Goal: Task Accomplishment & Management: Use online tool/utility

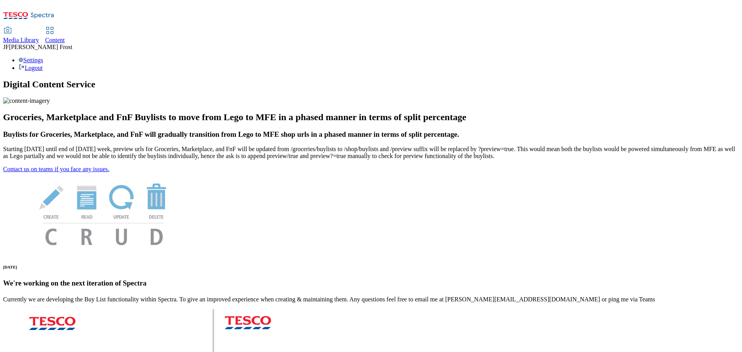
click at [65, 37] on span "Content" at bounding box center [55, 40] width 20 height 7
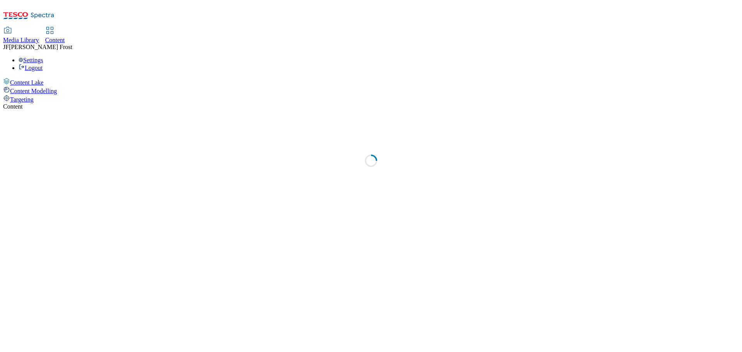
select select "ghs-[GEOGRAPHIC_DATA]"
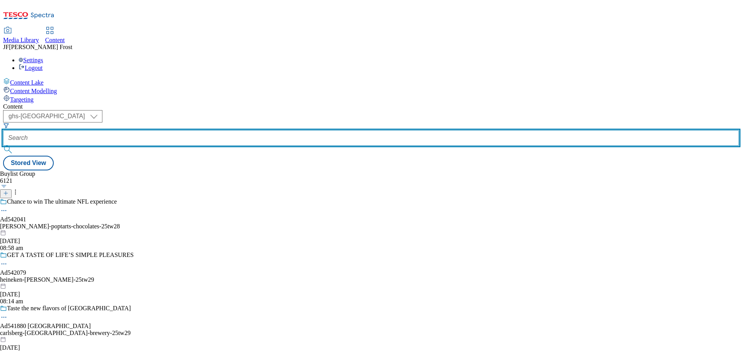
click at [192, 130] on input "text" at bounding box center [371, 137] width 736 height 15
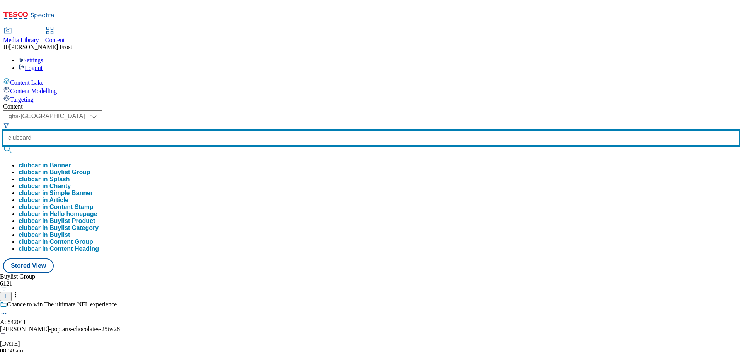
type input "clubcard"
click at [3, 146] on button "submit" at bounding box center [8, 150] width 11 height 8
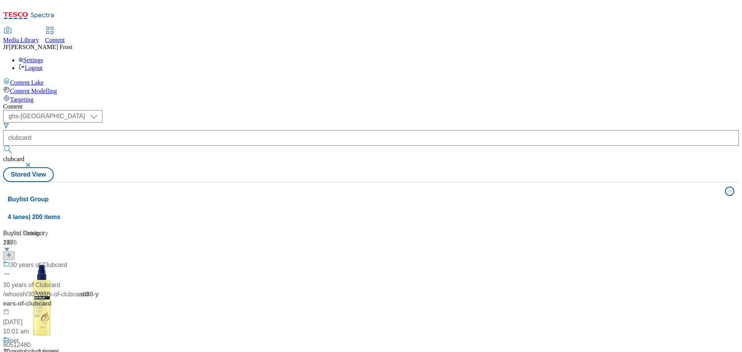
click at [385, 110] on div "( optional ) ghs-roi ghs-uk ghs-uk clubcard clubcard Stored View" at bounding box center [371, 146] width 736 height 72
click at [54, 261] on div "Clubcard Prices" at bounding box center [32, 265] width 44 height 9
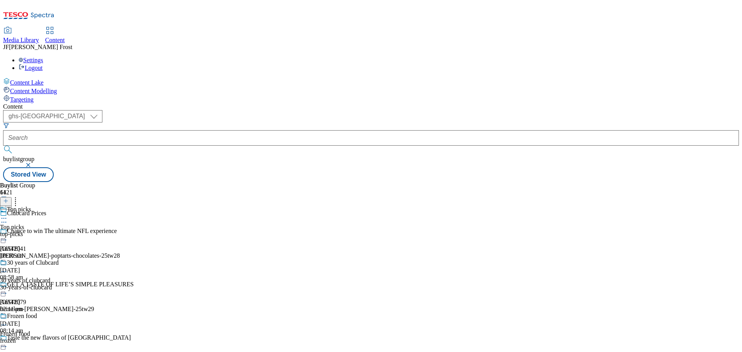
click at [88, 206] on div "Top picks" at bounding box center [44, 215] width 88 height 18
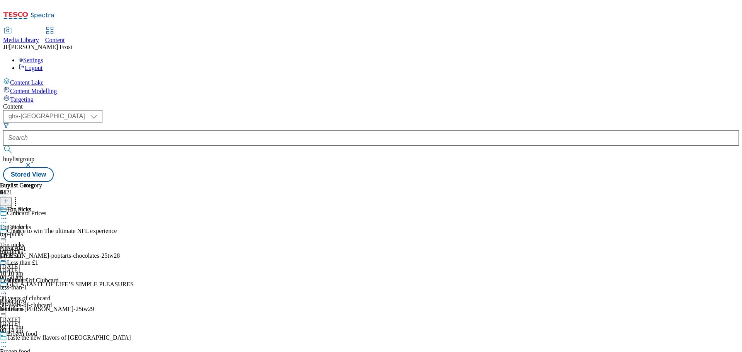
click at [42, 206] on div "Top Picks" at bounding box center [21, 215] width 42 height 18
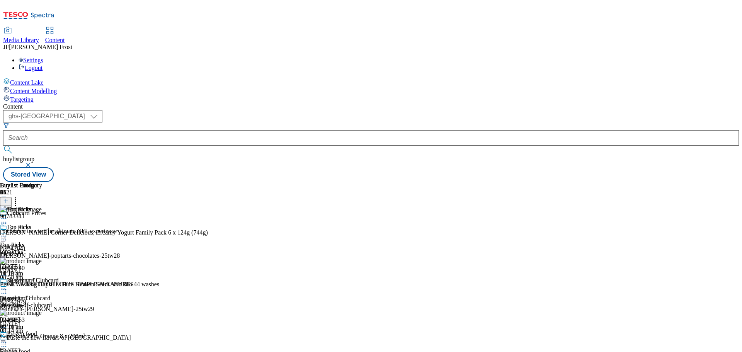
click at [8, 232] on icon at bounding box center [4, 236] width 8 height 8
click at [50, 294] on span "Un-preview" at bounding box center [37, 297] width 26 height 6
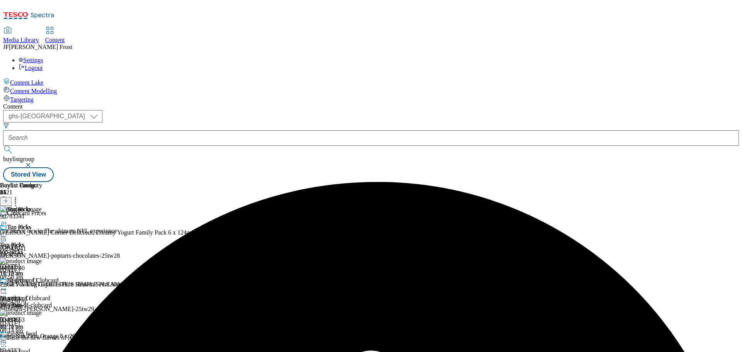
click at [8, 232] on icon at bounding box center [4, 236] width 8 height 8
click at [50, 294] on span "Un-preview" at bounding box center [37, 297] width 26 height 6
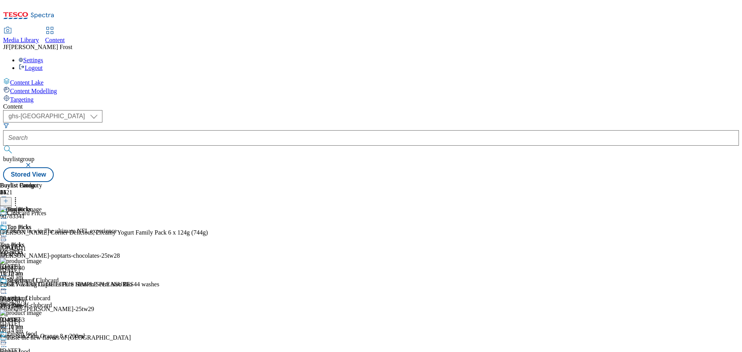
scroll to position [155, 0]
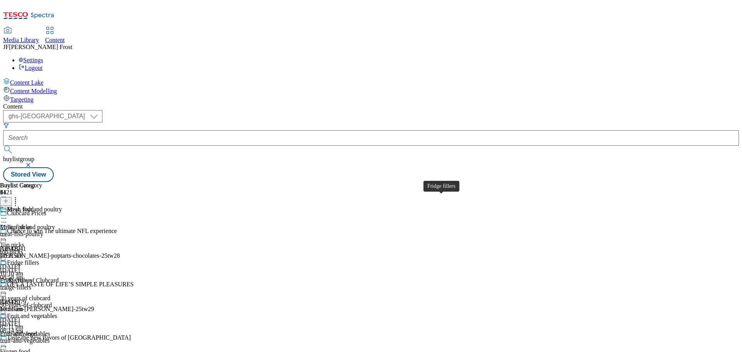
click at [39, 259] on div "Fridge fillers" at bounding box center [23, 262] width 32 height 7
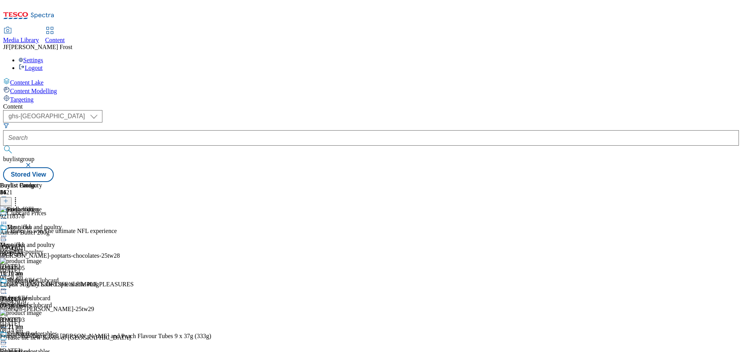
click at [8, 286] on icon at bounding box center [4, 290] width 8 height 8
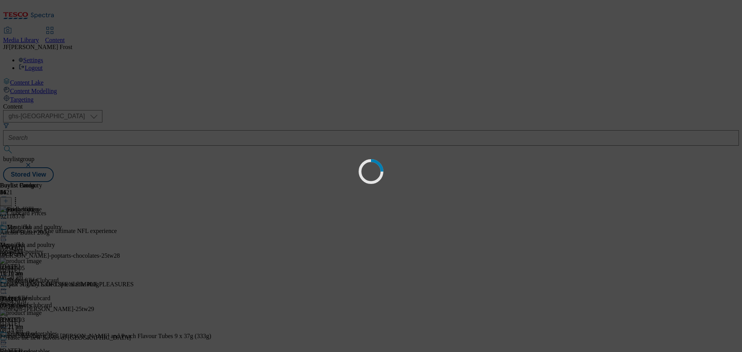
scroll to position [0, 0]
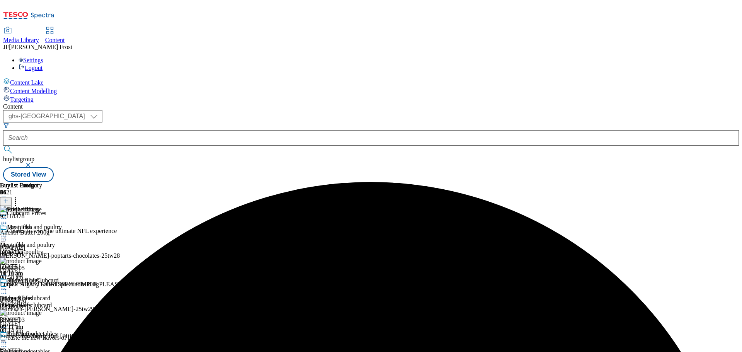
click at [8, 286] on icon at bounding box center [4, 290] width 8 height 8
click at [50, 347] on span "Un-preview" at bounding box center [37, 350] width 26 height 6
click at [19, 196] on icon at bounding box center [16, 200] width 8 height 8
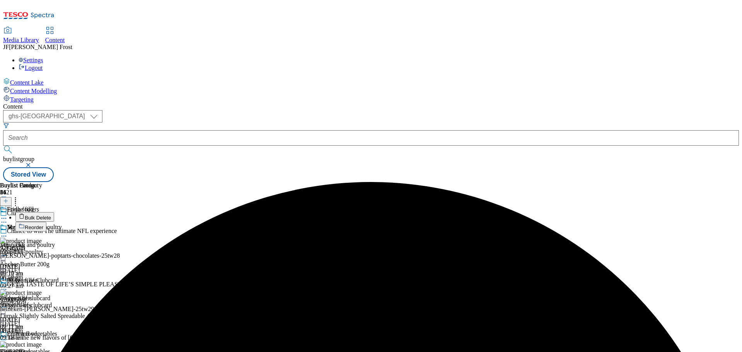
click at [54, 212] on button "Bulk Delete" at bounding box center [34, 217] width 39 height 10
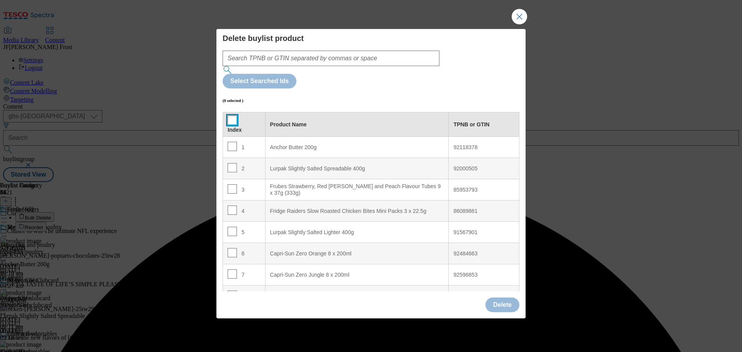
click at [232, 116] on input "Modal" at bounding box center [232, 120] width 9 height 9
checkbox input "true"
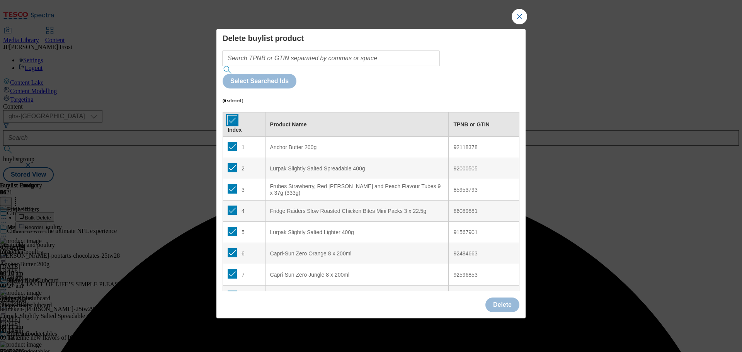
checkbox input "true"
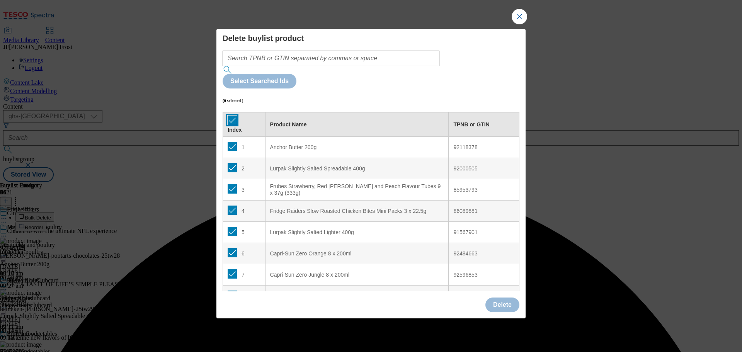
checkbox input "true"
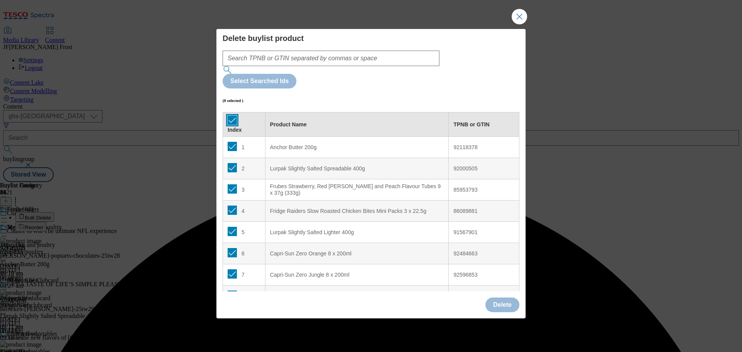
checkbox input "true"
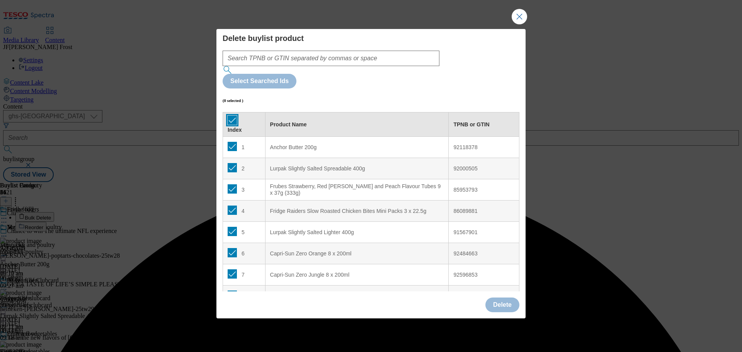
checkbox input "true"
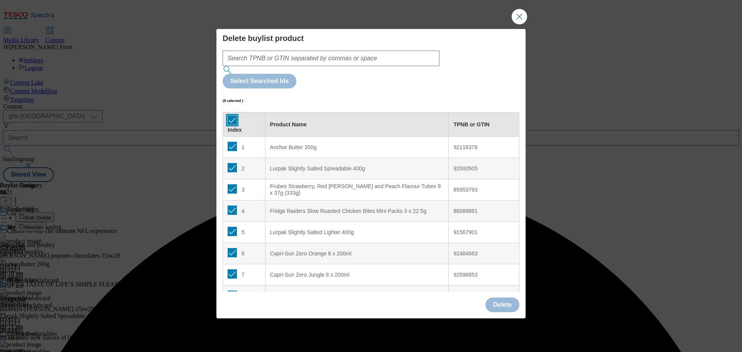
checkbox input "true"
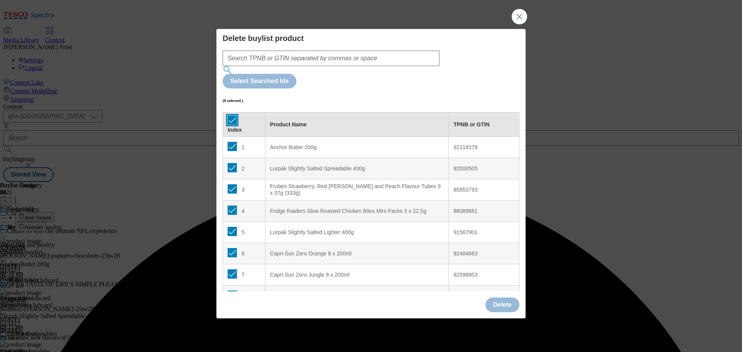
checkbox input "true"
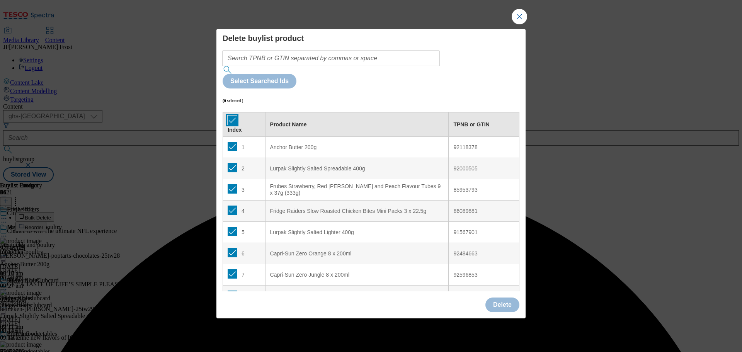
checkbox input "true"
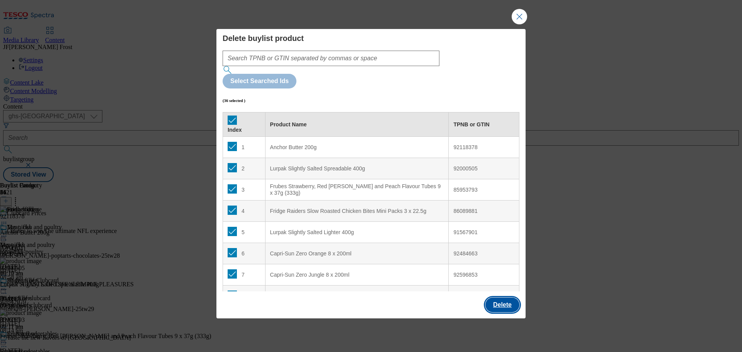
click at [512, 298] on button "Delete" at bounding box center [502, 305] width 34 height 15
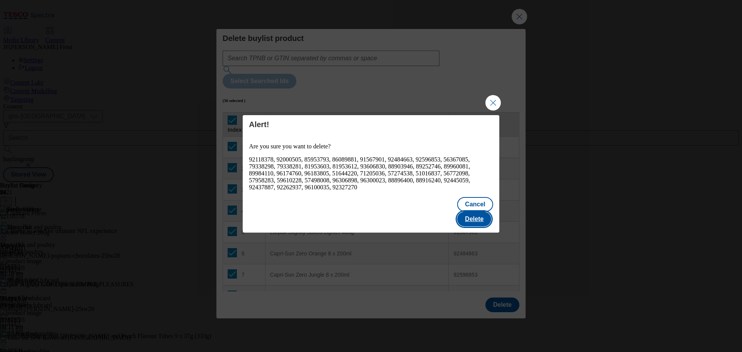
click at [484, 212] on button "Delete" at bounding box center [474, 219] width 34 height 15
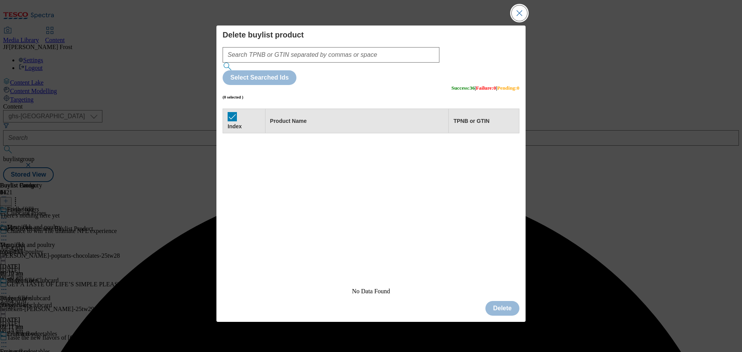
click at [521, 21] on button "Close Modal" at bounding box center [519, 12] width 15 height 15
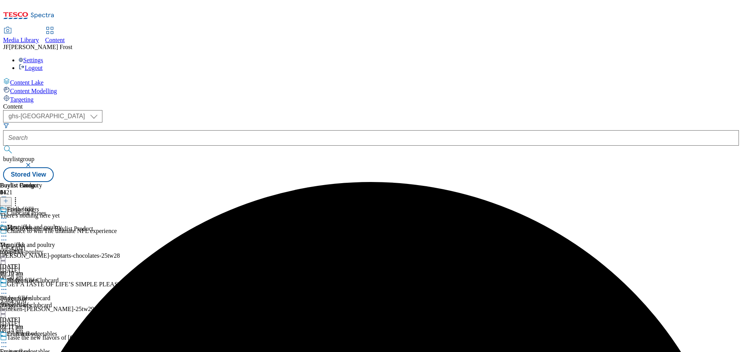
click at [12, 197] on button at bounding box center [6, 201] width 12 height 9
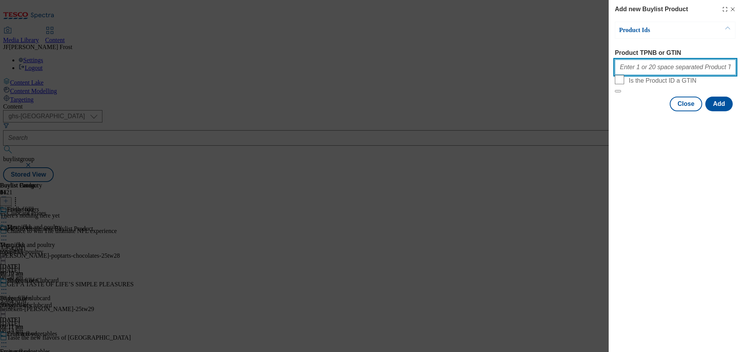
click at [634, 68] on input "Product TPNB or GTIN" at bounding box center [675, 67] width 121 height 15
paste input "90783341 90862046 50131051 50535846 88905414 88890821 57274538 85953793 9706974…"
type input "90783341 90862046 50131051 50535846 88905414 88890821 57274538 85953793 9706974…"
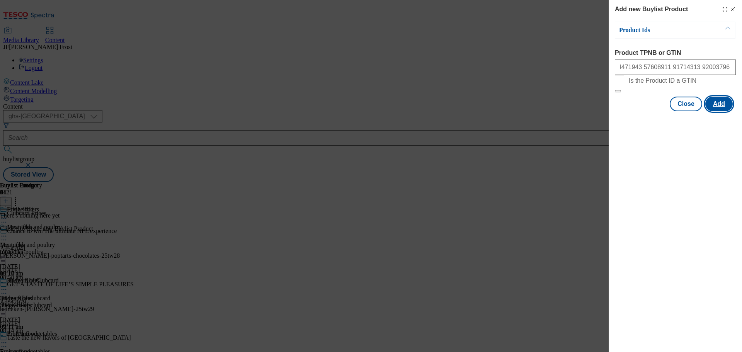
scroll to position [0, 0]
click at [729, 111] on button "Add" at bounding box center [718, 104] width 27 height 15
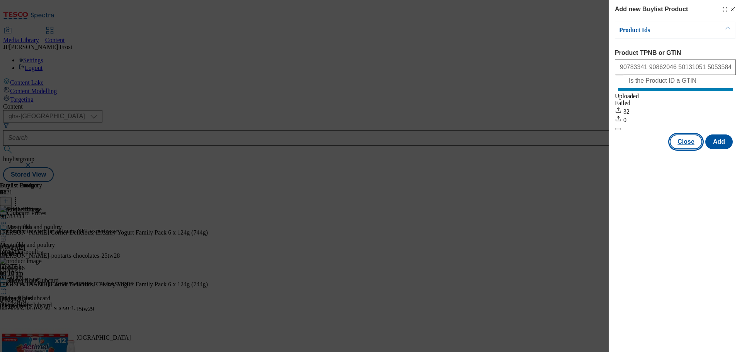
click at [686, 146] on button "Close" at bounding box center [686, 142] width 32 height 15
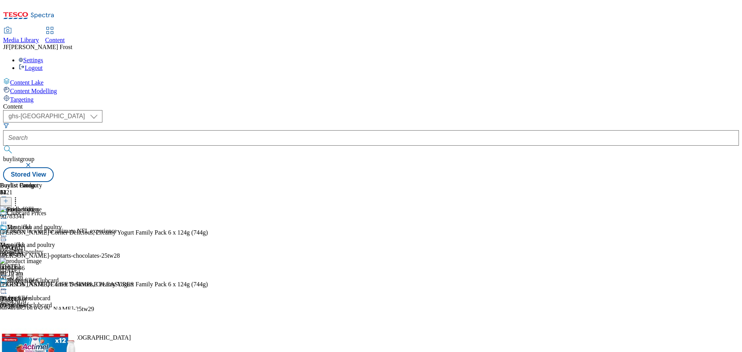
click at [19, 196] on icon at bounding box center [16, 200] width 8 height 8
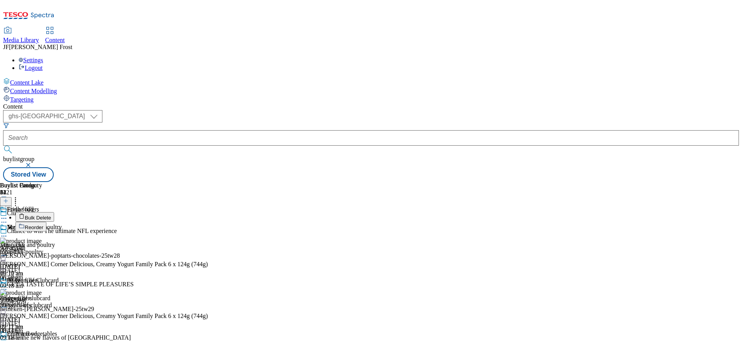
click at [46, 222] on button "Reorder" at bounding box center [30, 227] width 31 height 10
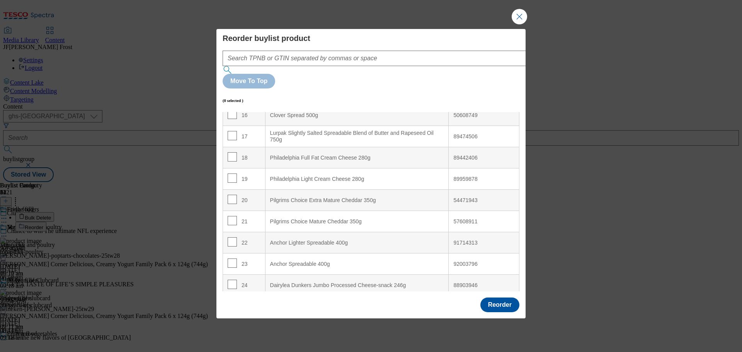
scroll to position [523, 0]
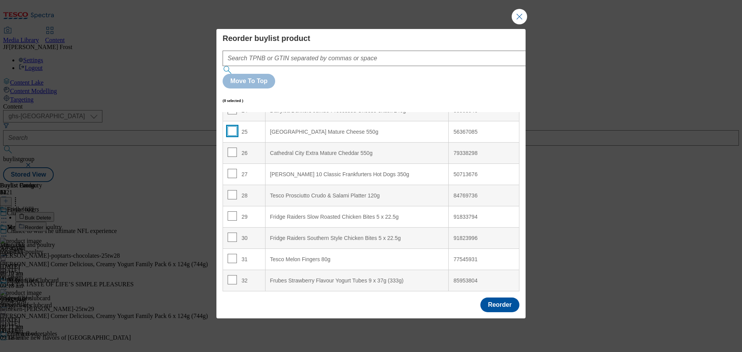
click at [231, 126] on input "Modal" at bounding box center [232, 130] width 9 height 9
checkbox input "true"
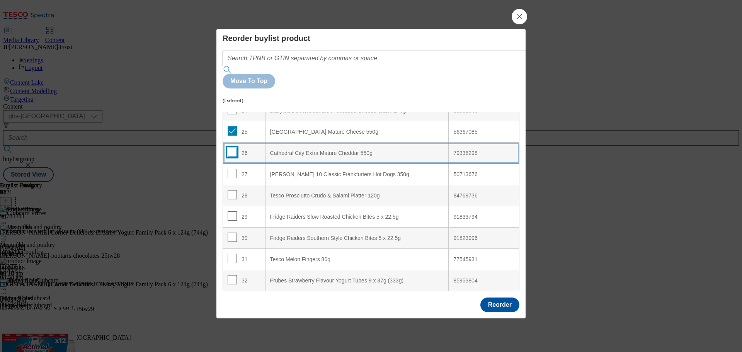
click at [233, 148] on input "Modal" at bounding box center [232, 152] width 9 height 9
checkbox input "true"
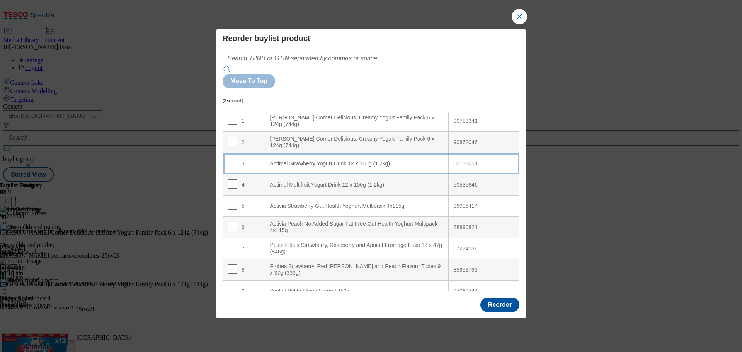
scroll to position [0, 0]
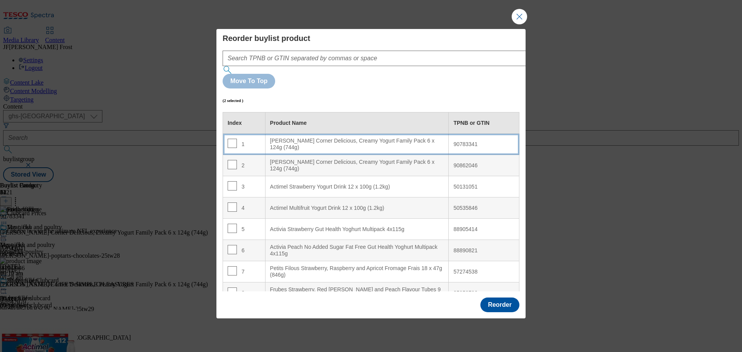
click at [322, 134] on \(744g\) "[PERSON_NAME] Corner Delicious, Creamy Yogurt Family Pack 6 x 124g (744g)" at bounding box center [357, 144] width 184 height 21
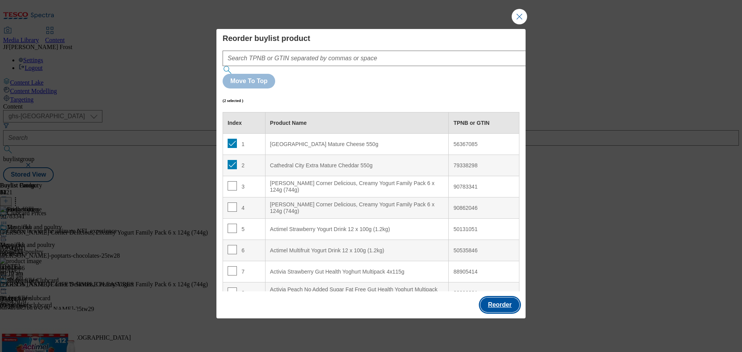
click at [492, 298] on button "Reorder" at bounding box center [499, 305] width 39 height 15
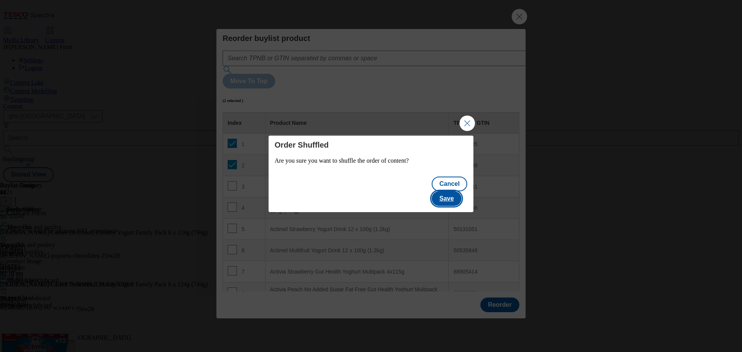
click at [461, 192] on button "Save" at bounding box center [447, 198] width 30 height 15
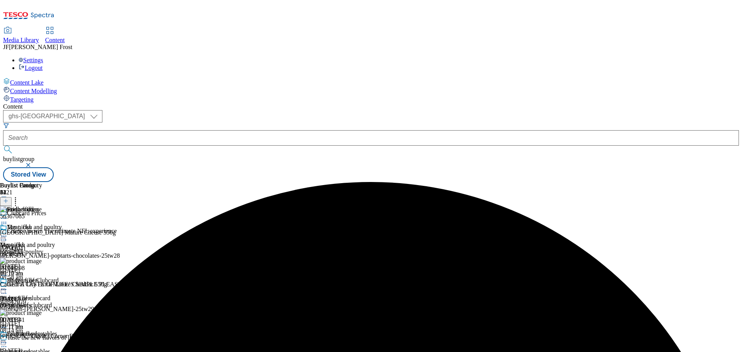
click at [62, 277] on div "Fridge fillers Fridge fillers fridge-fillers [DATE] 09:17 am" at bounding box center [31, 303] width 62 height 53
click at [8, 286] on icon at bounding box center [4, 290] width 8 height 8
click at [42, 339] on span "Preview" at bounding box center [33, 342] width 18 height 6
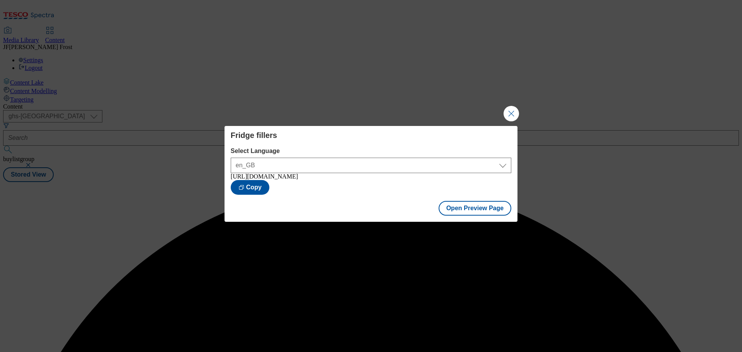
scroll to position [0, 0]
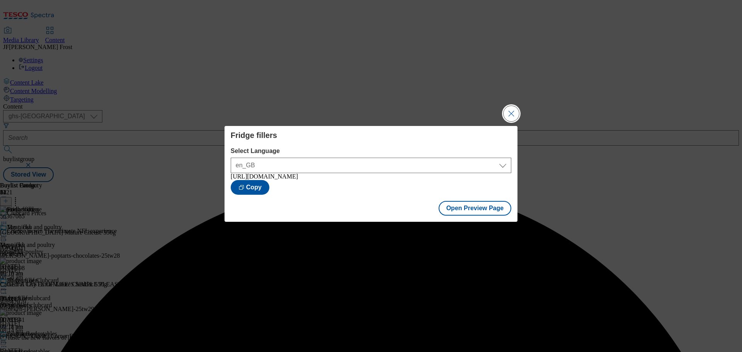
click at [514, 108] on button "Close Modal" at bounding box center [511, 113] width 15 height 15
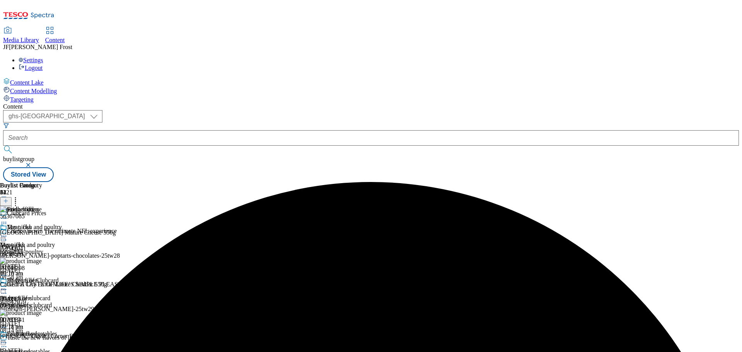
click at [62, 277] on div "Fridge fillers" at bounding box center [31, 286] width 62 height 18
click at [62, 286] on div at bounding box center [31, 290] width 62 height 9
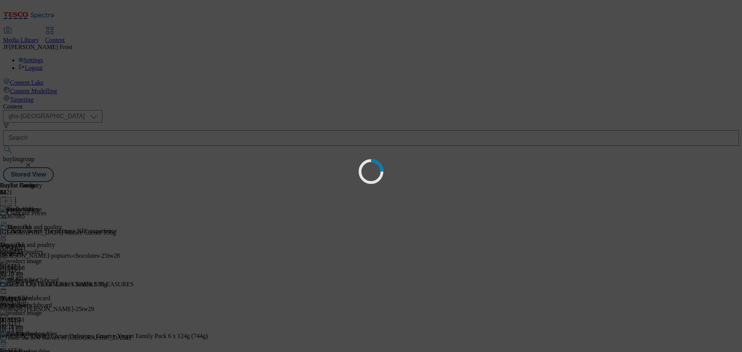
scroll to position [0, 0]
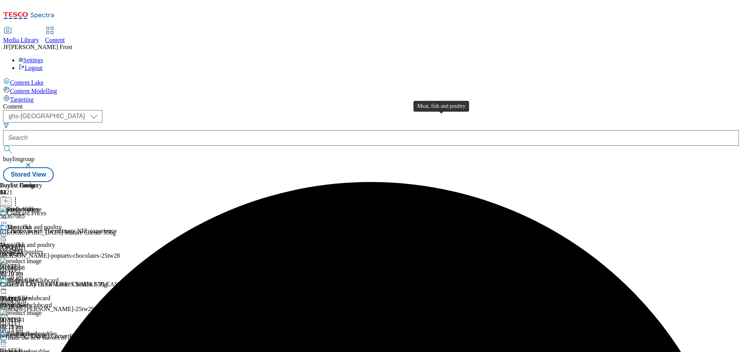
click at [62, 224] on div "Meat, fish and poultry" at bounding box center [34, 227] width 55 height 7
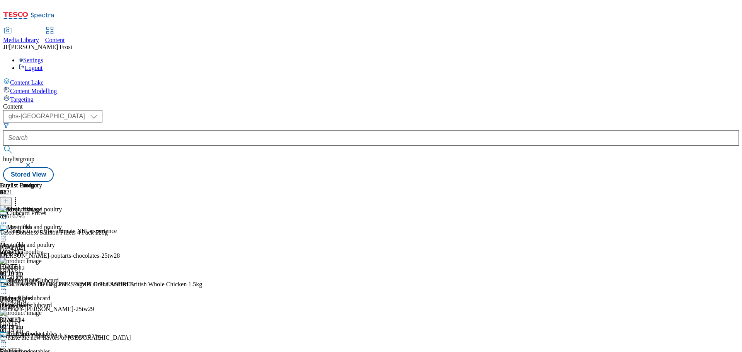
click at [8, 220] on icon at bounding box center [4, 224] width 8 height 8
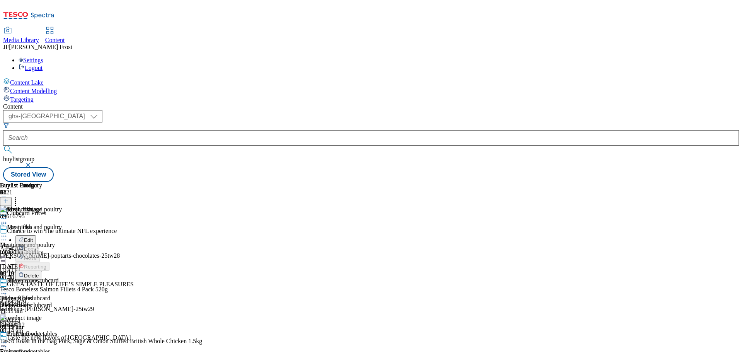
click at [33, 237] on span "Edit" at bounding box center [28, 240] width 9 height 6
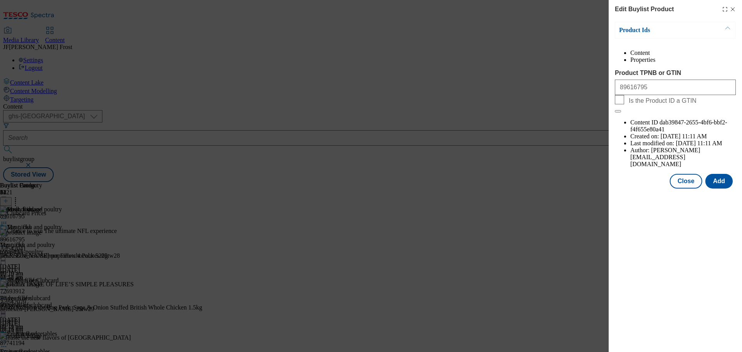
click at [693, 58] on li "Properties" at bounding box center [683, 59] width 106 height 7
click at [681, 174] on button "Close" at bounding box center [686, 181] width 32 height 15
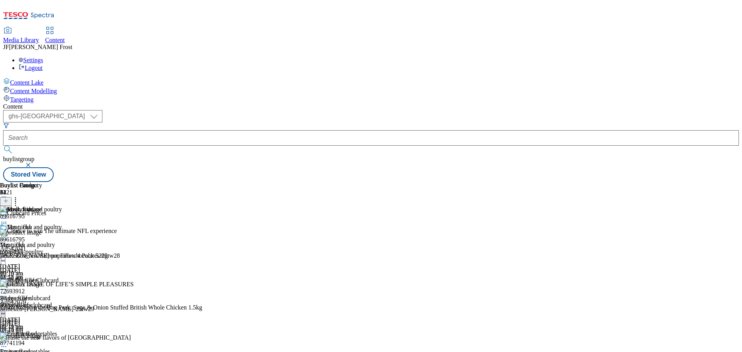
click at [8, 232] on icon at bounding box center [4, 236] width 8 height 8
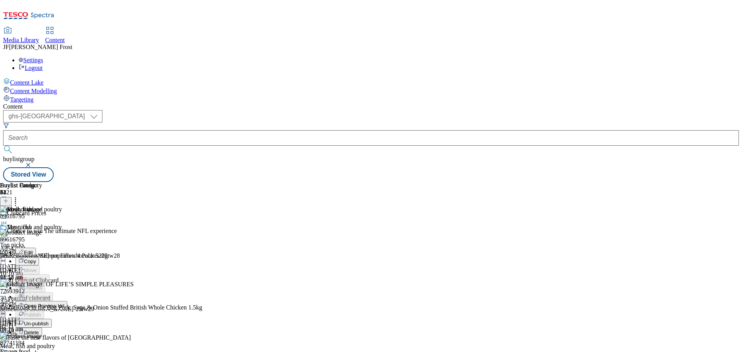
click at [49, 321] on span "Un-publish" at bounding box center [36, 324] width 25 height 6
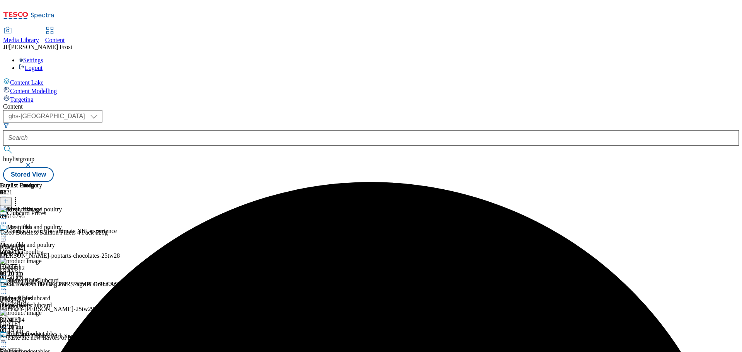
click at [8, 232] on icon at bounding box center [4, 236] width 8 height 8
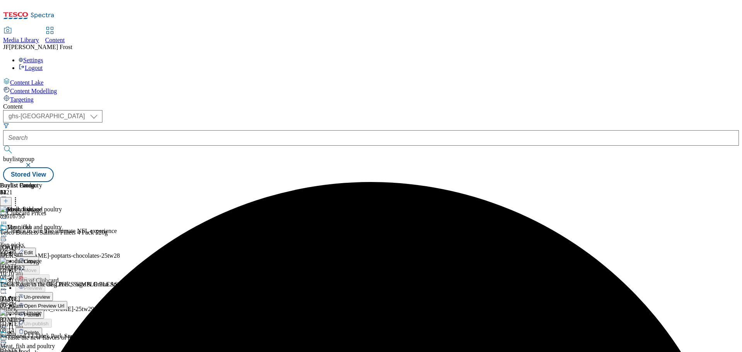
click at [50, 294] on span "Un-preview" at bounding box center [37, 297] width 26 height 6
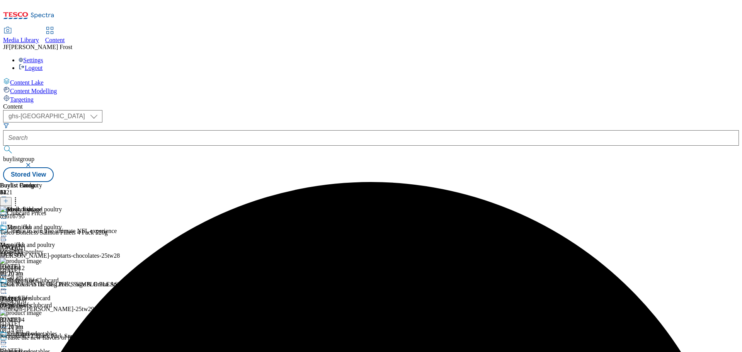
click at [19, 196] on icon at bounding box center [16, 200] width 8 height 8
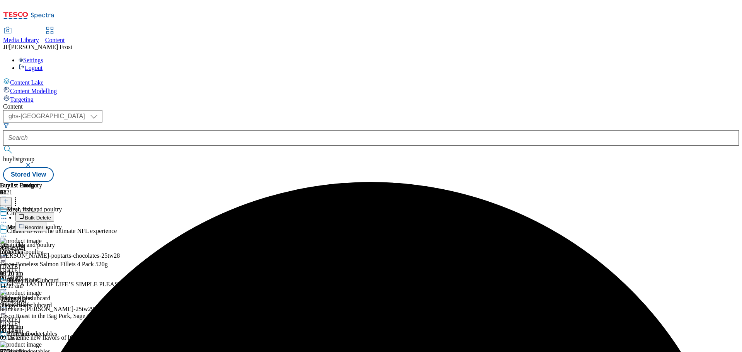
click at [202, 212] on li "Bulk Delete" at bounding box center [108, 217] width 187 height 10
click at [54, 212] on button "Bulk Delete" at bounding box center [34, 217] width 39 height 10
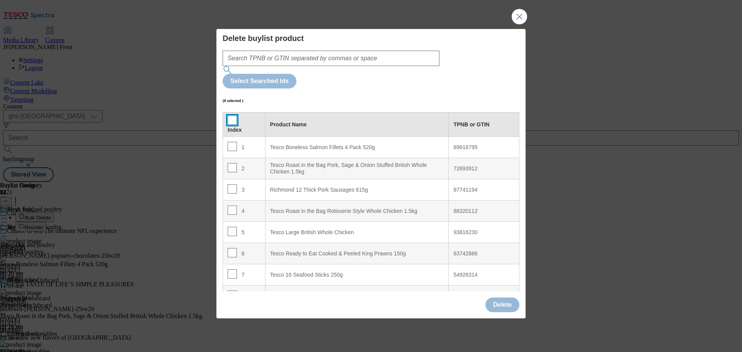
drag, startPoint x: 231, startPoint y: 102, endPoint x: 267, endPoint y: 124, distance: 42.2
click at [232, 116] on input "Modal" at bounding box center [232, 120] width 9 height 9
checkbox input "true"
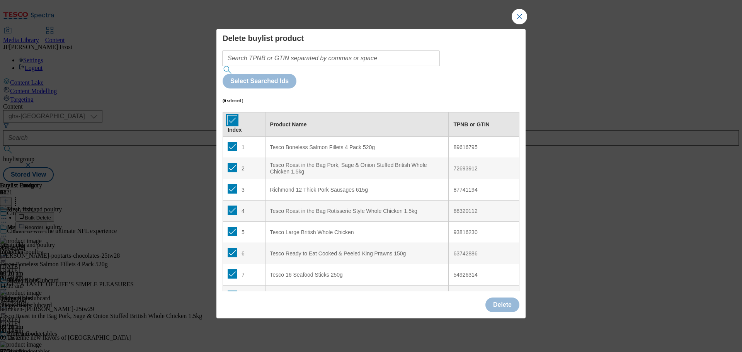
checkbox input "true"
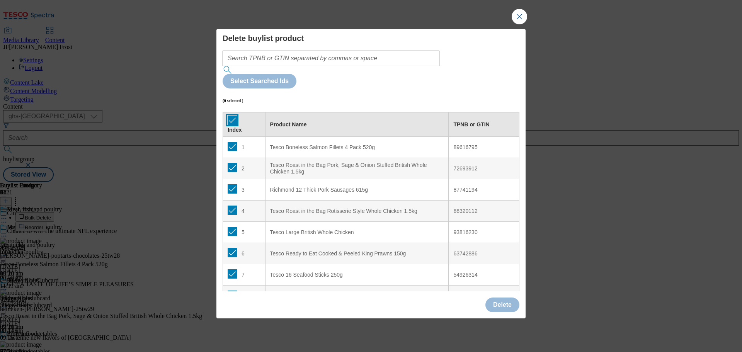
checkbox input "true"
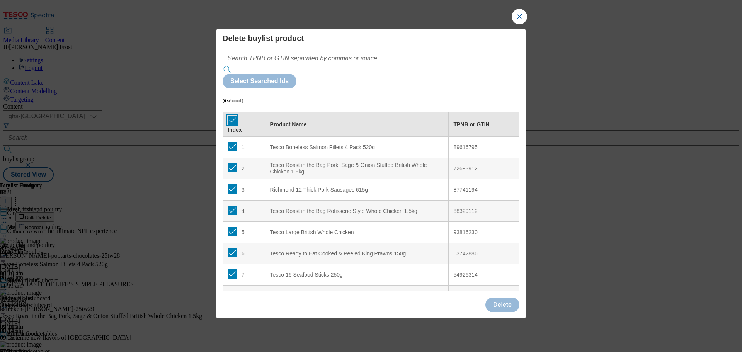
checkbox input "true"
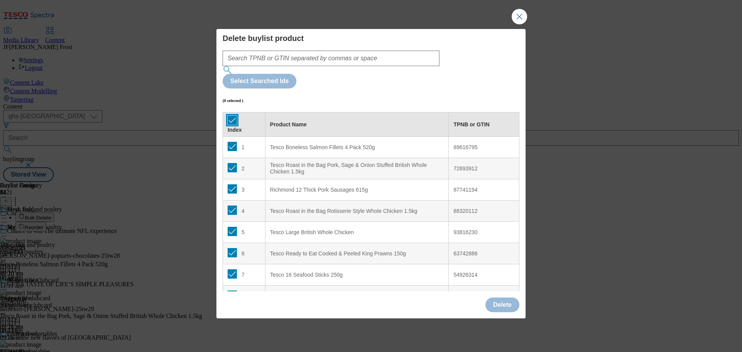
checkbox input "true"
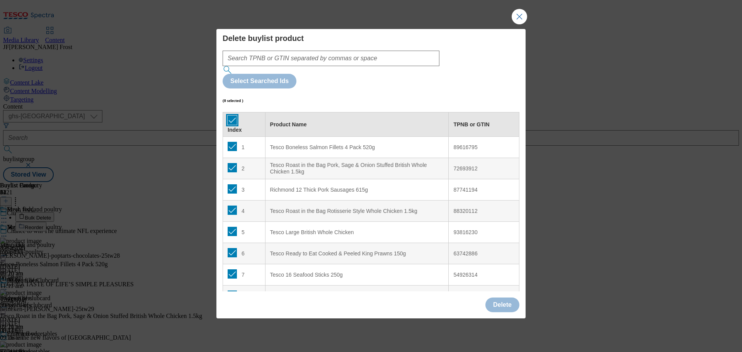
checkbox input "true"
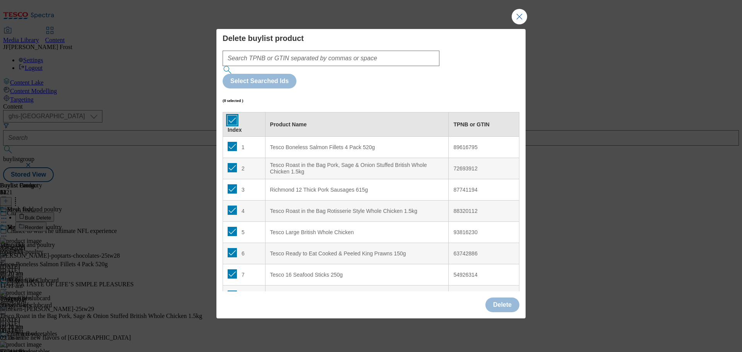
checkbox input "true"
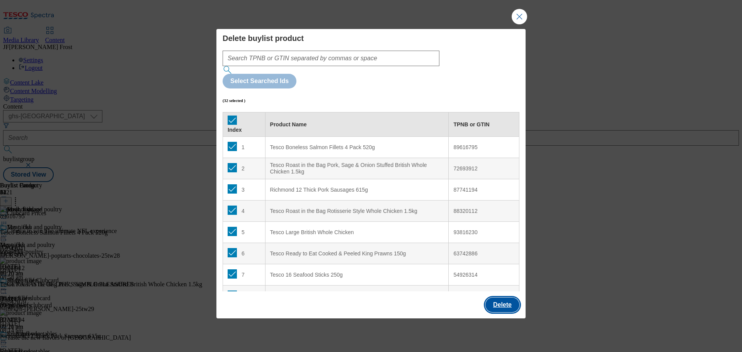
click at [501, 298] on button "Delete" at bounding box center [502, 305] width 34 height 15
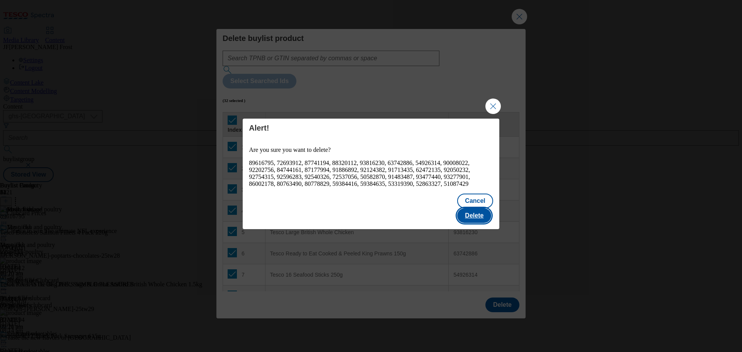
click at [477, 212] on button "Delete" at bounding box center [474, 215] width 34 height 15
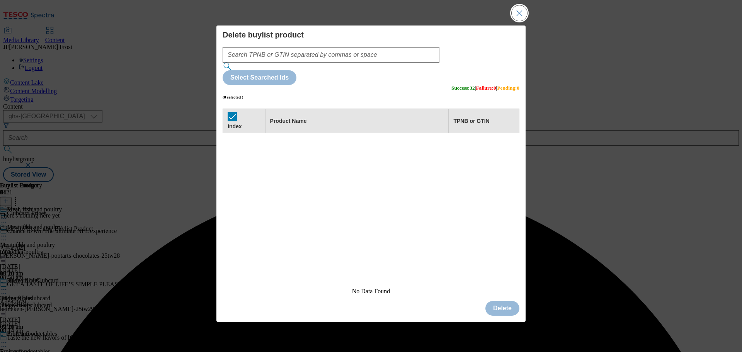
click at [521, 21] on button "Close Modal" at bounding box center [519, 12] width 15 height 15
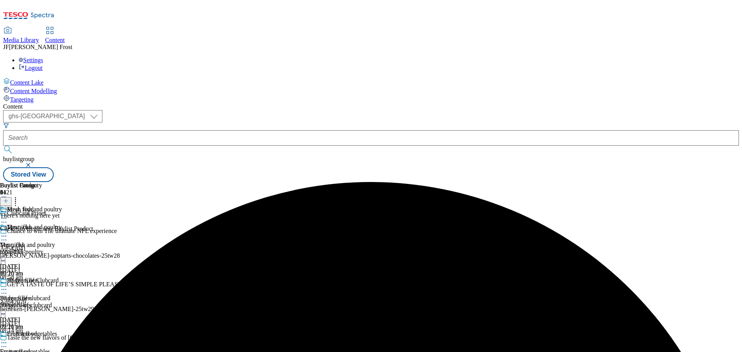
click at [9, 198] on icon at bounding box center [5, 200] width 5 height 5
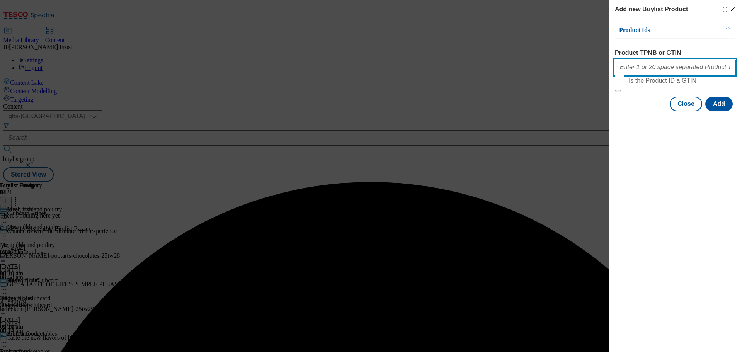
click at [649, 71] on input "Product TPNB or GTIN" at bounding box center [675, 67] width 121 height 15
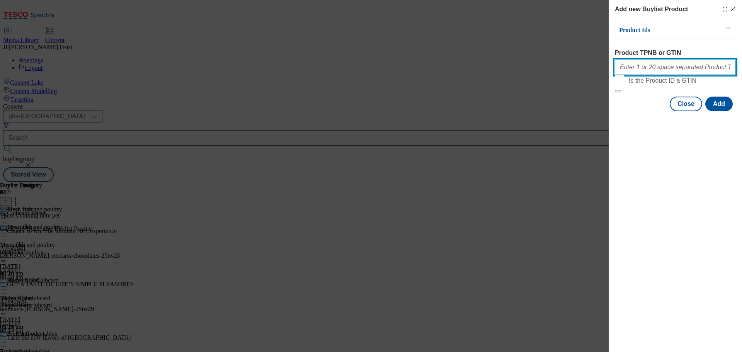
paste input "92492532 92435716 92050232 92052495 89616795 87794545 86014210 51666188 5166624…"
type input "92492532 92435716 92050232 92052495 89616795 87794545 86014210 51666188 5166624…"
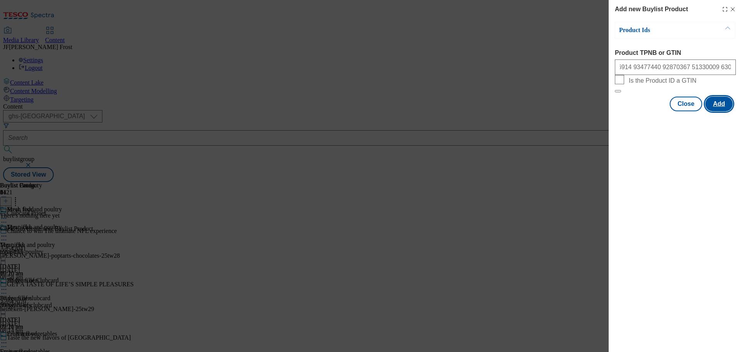
scroll to position [0, 0]
click at [722, 111] on button "Add" at bounding box center [718, 104] width 27 height 15
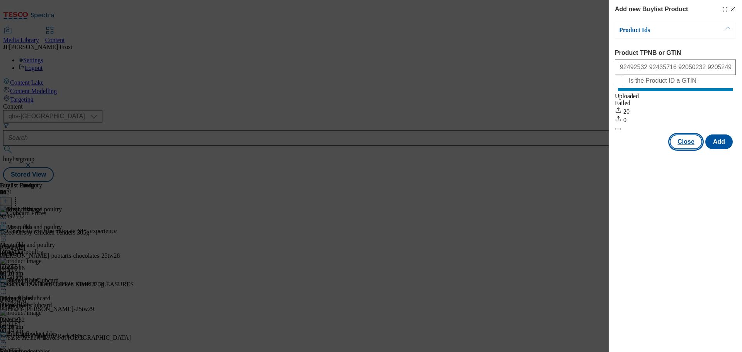
click at [681, 149] on button "Close" at bounding box center [686, 142] width 32 height 15
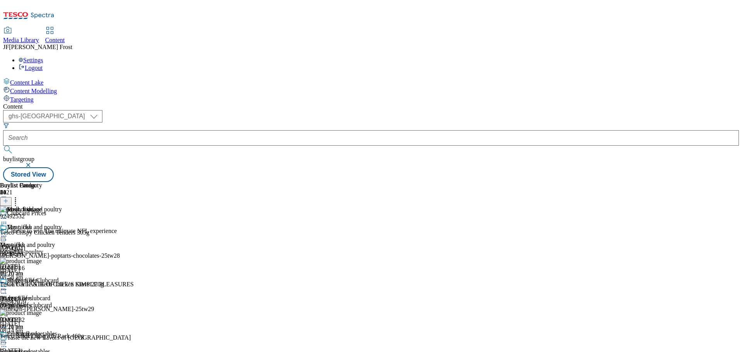
click at [19, 196] on icon at bounding box center [16, 200] width 8 height 8
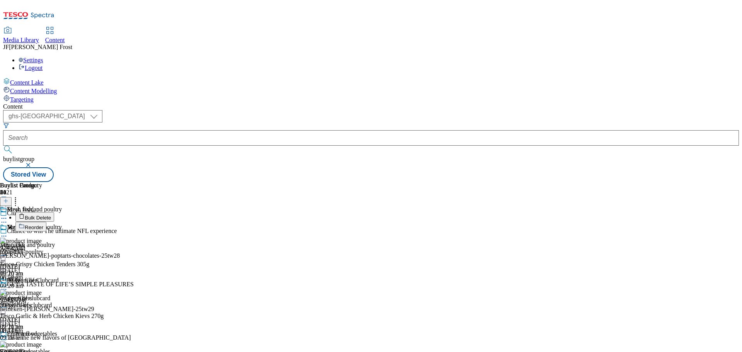
click at [46, 222] on button "Reorder" at bounding box center [30, 227] width 31 height 10
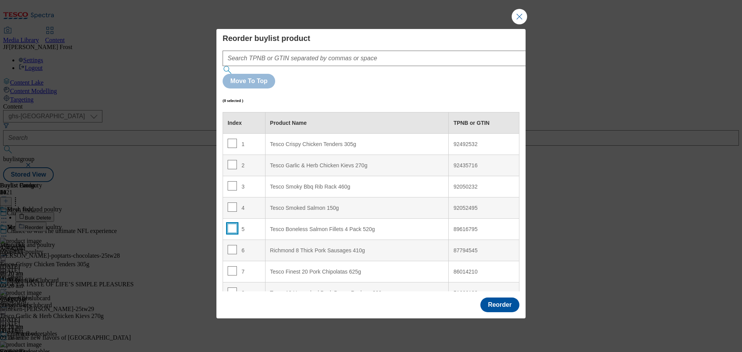
click at [231, 224] on input "Modal" at bounding box center [232, 228] width 9 height 9
checkbox input "true"
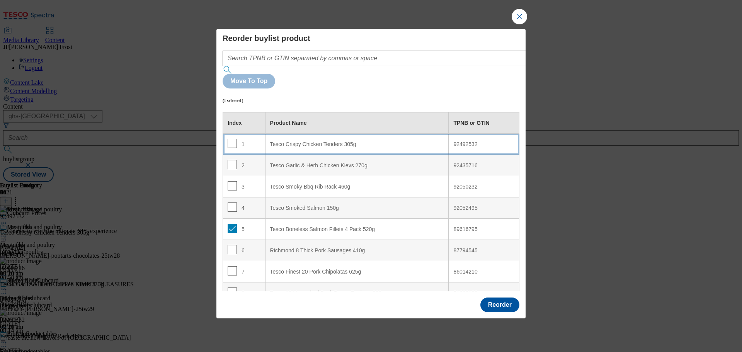
click at [305, 134] on 305g "Tesco Crispy Chicken Tenders 305g" at bounding box center [357, 144] width 184 height 21
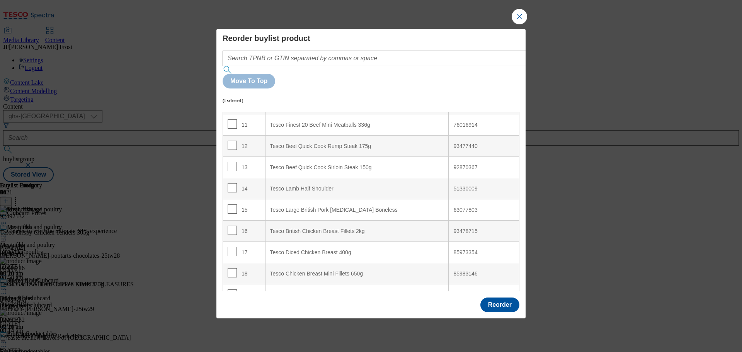
scroll to position [267, 0]
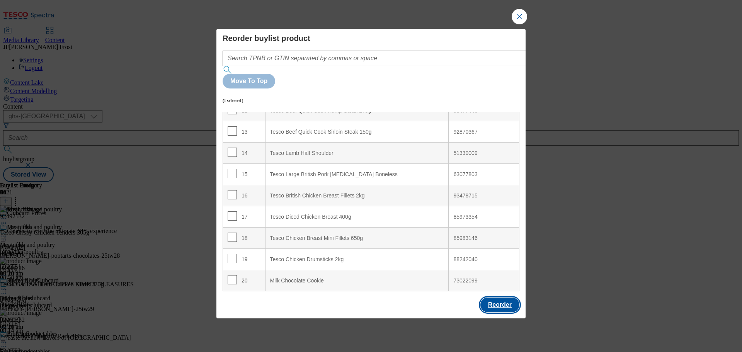
click at [493, 298] on button "Reorder" at bounding box center [499, 305] width 39 height 15
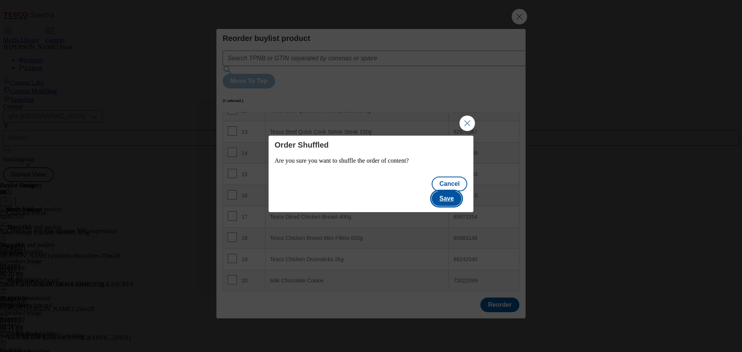
click at [456, 193] on button "Save" at bounding box center [447, 198] width 30 height 15
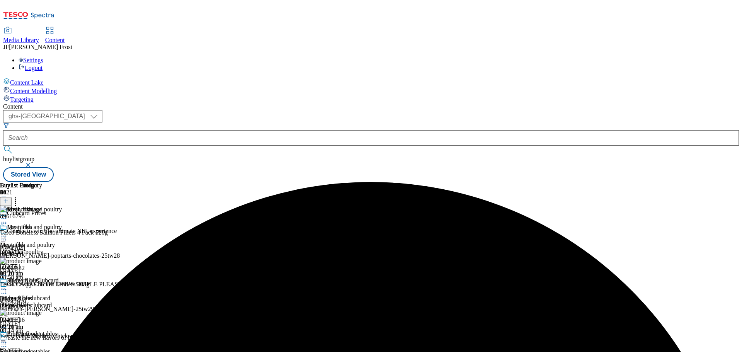
click at [8, 232] on icon at bounding box center [4, 236] width 8 height 8
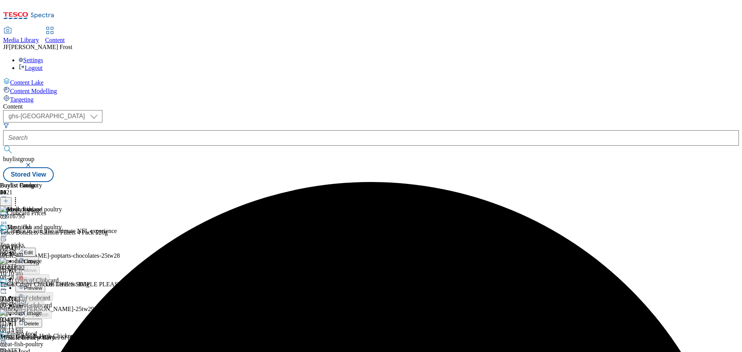
click at [42, 285] on span "Preview" at bounding box center [33, 288] width 18 height 6
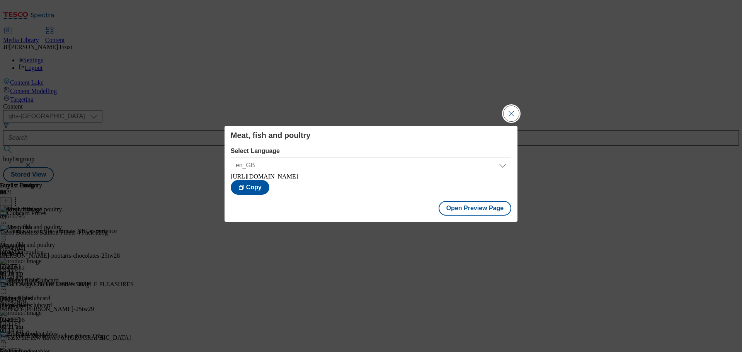
click at [514, 109] on button "Close Modal" at bounding box center [511, 113] width 15 height 15
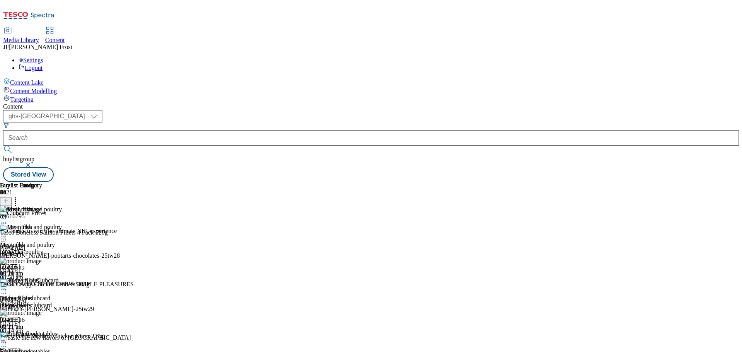
click at [8, 232] on icon at bounding box center [4, 236] width 8 height 8
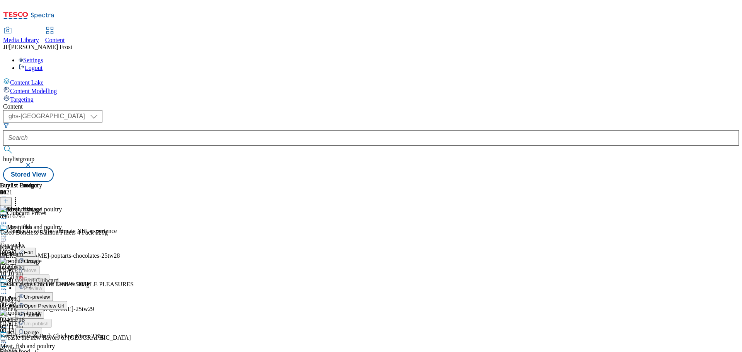
click at [41, 312] on span "Publish" at bounding box center [32, 315] width 17 height 6
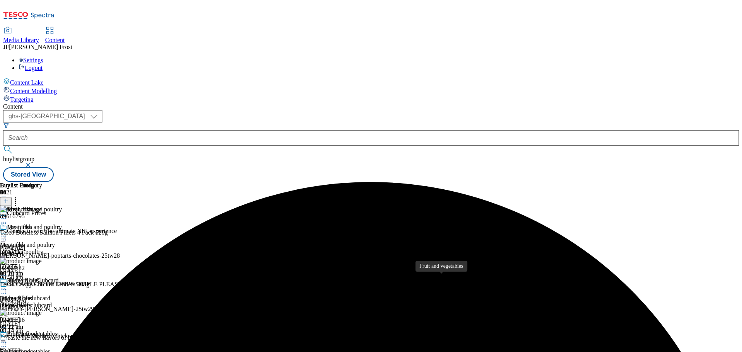
click at [57, 330] on div "Fruit and vegetables" at bounding box center [32, 333] width 50 height 7
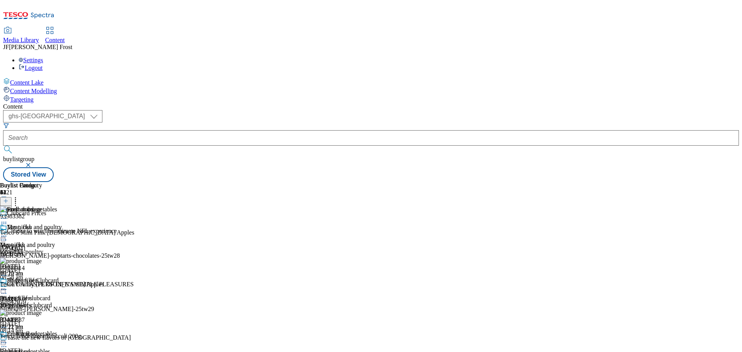
click at [8, 339] on icon at bounding box center [4, 343] width 8 height 8
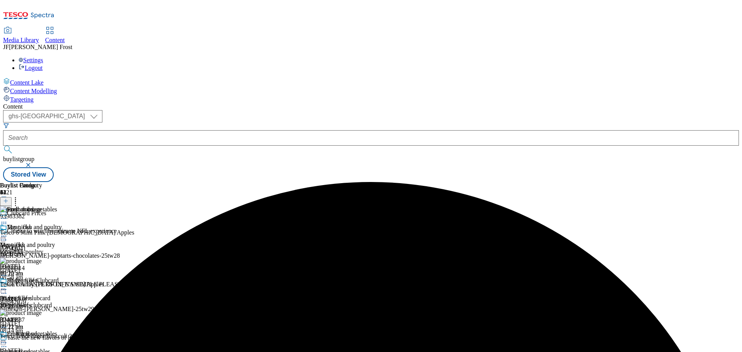
scroll to position [15, 0]
click at [8, 339] on icon at bounding box center [4, 343] width 8 height 8
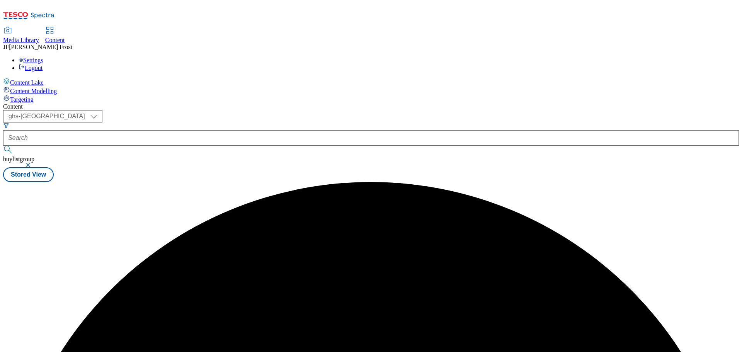
scroll to position [0, 0]
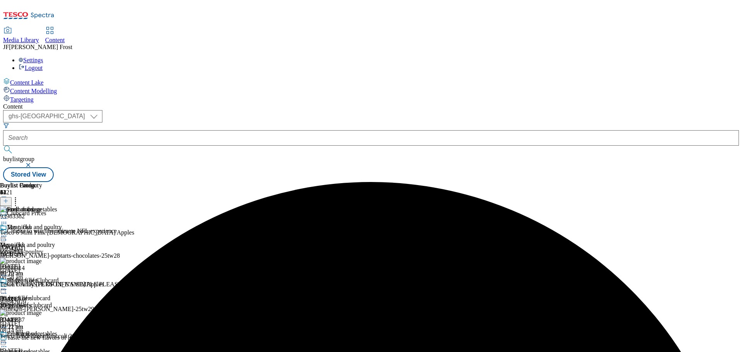
click at [19, 196] on icon at bounding box center [16, 200] width 8 height 8
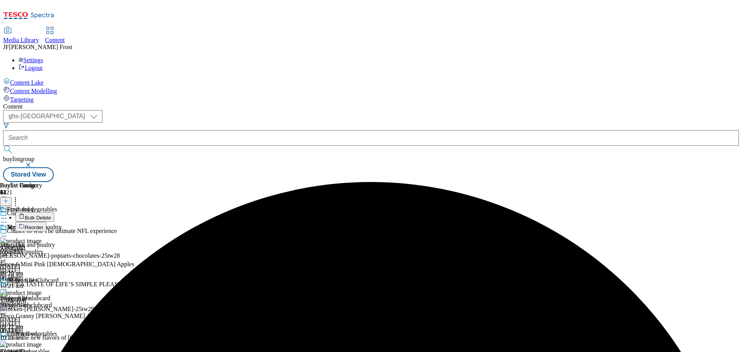
click at [150, 212] on li "Bulk Delete" at bounding box center [82, 217] width 135 height 10
click at [54, 212] on button "Bulk Delete" at bounding box center [34, 217] width 39 height 10
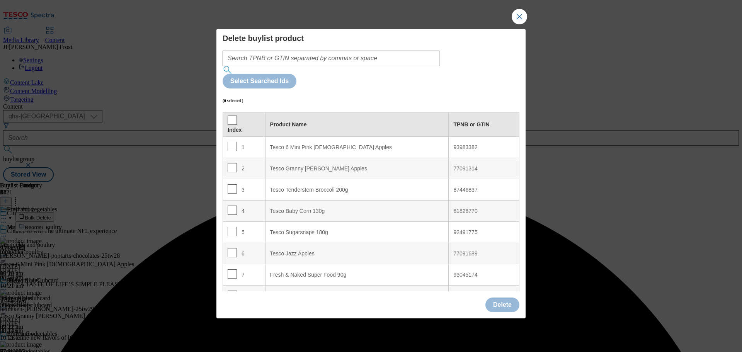
click at [281, 165] on div "Tesco Granny [PERSON_NAME] Apples" at bounding box center [357, 168] width 174 height 7
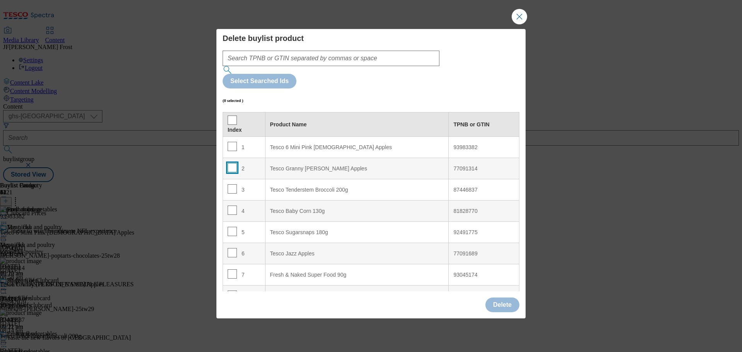
click at [231, 163] on input "Modal" at bounding box center [232, 167] width 9 height 9
checkbox input "true"
click at [494, 298] on button "Delete" at bounding box center [502, 305] width 34 height 15
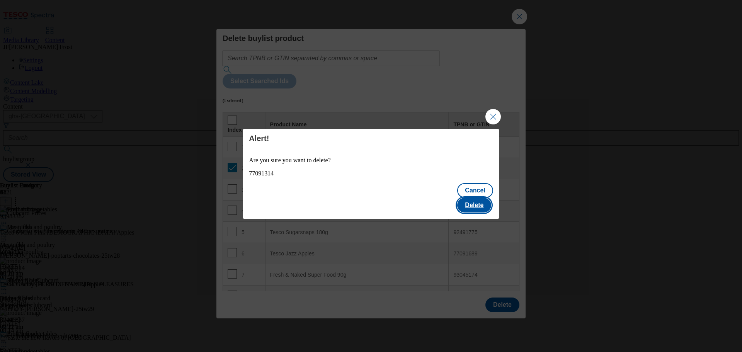
click at [477, 201] on button "Delete" at bounding box center [474, 205] width 34 height 15
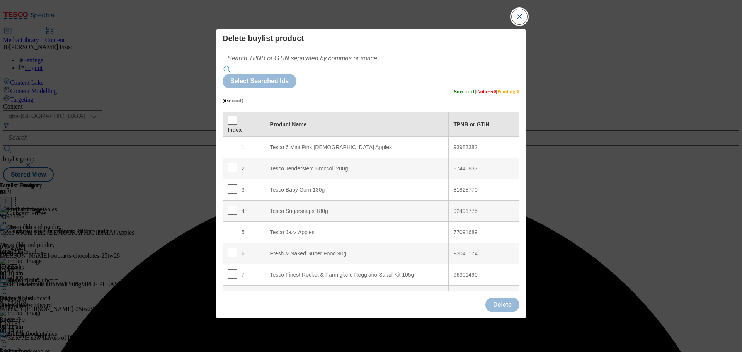
click at [520, 24] on button "Close Modal" at bounding box center [519, 16] width 15 height 15
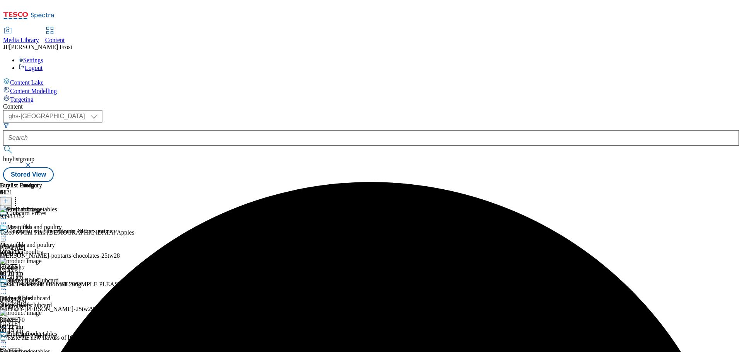
click at [8, 339] on icon at bounding box center [4, 343] width 8 height 8
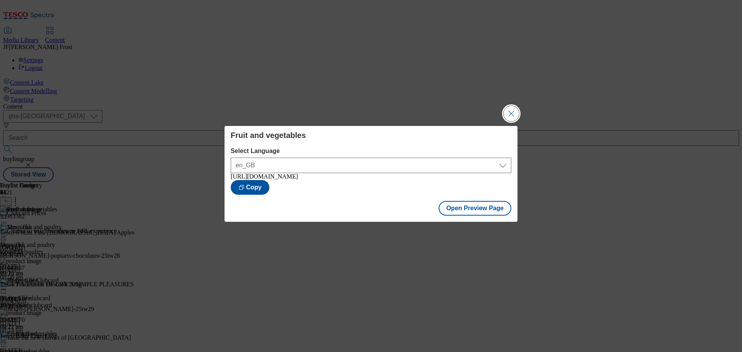
click at [512, 106] on button "Close Modal" at bounding box center [511, 113] width 15 height 15
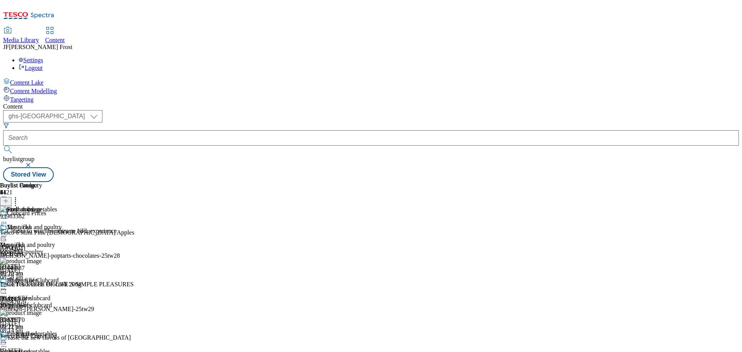
scroll to position [15, 0]
click at [8, 339] on icon at bounding box center [4, 343] width 8 height 8
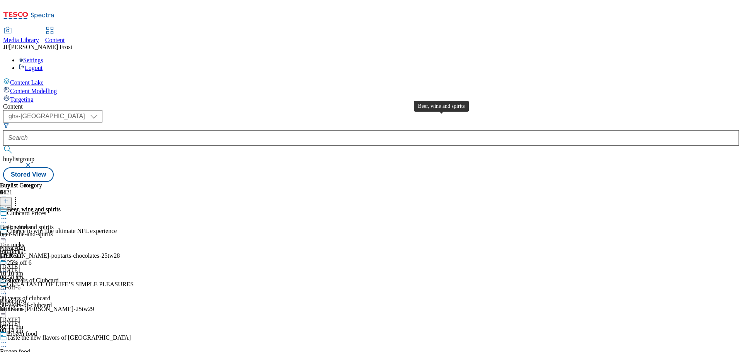
click at [61, 206] on div "Beer, wine and spirits" at bounding box center [34, 209] width 54 height 7
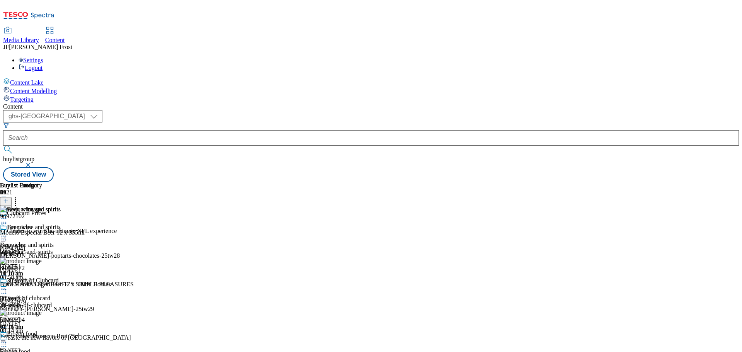
click at [8, 232] on icon at bounding box center [4, 236] width 8 height 8
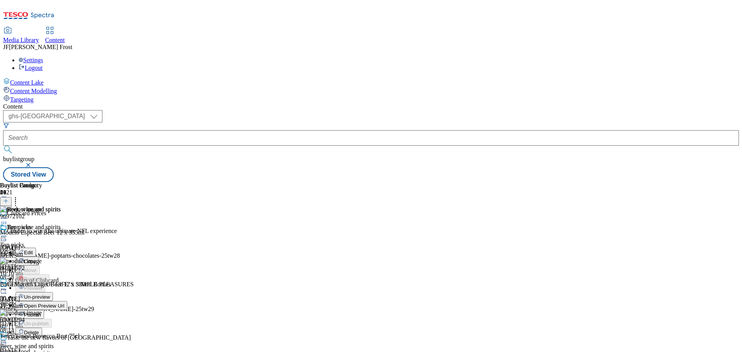
click at [50, 294] on span "Un-preview" at bounding box center [37, 297] width 26 height 6
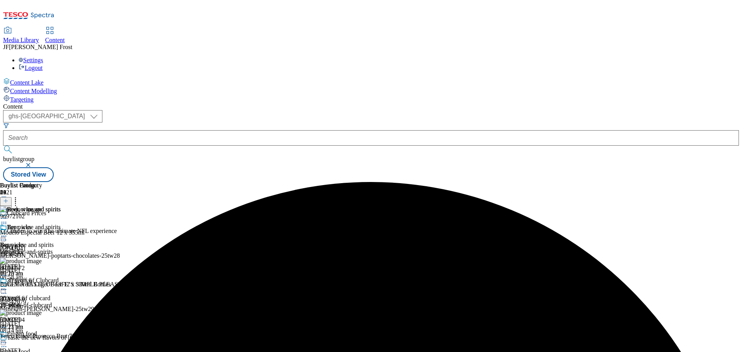
click at [8, 232] on icon at bounding box center [4, 236] width 8 height 8
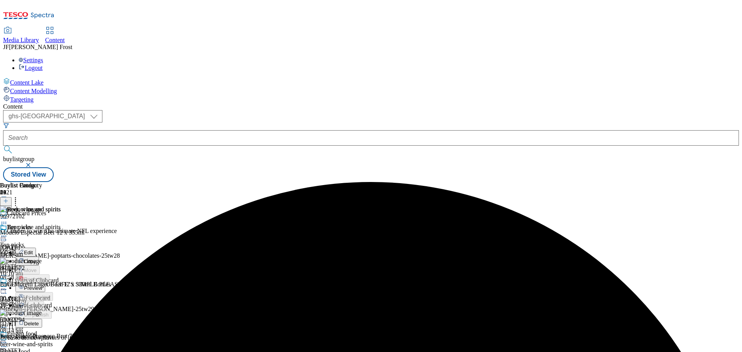
click at [45, 283] on button "Preview" at bounding box center [30, 287] width 30 height 9
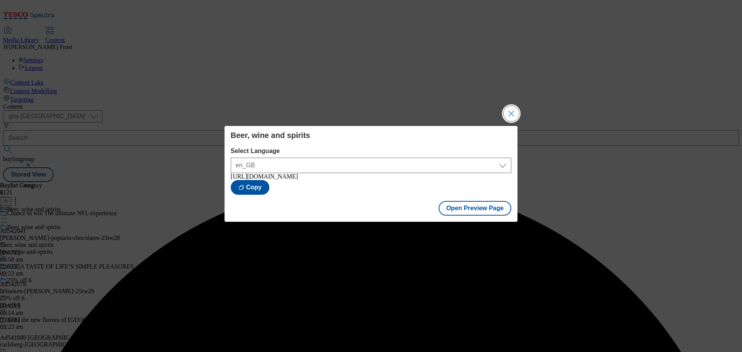
click at [511, 114] on button "Close Modal" at bounding box center [511, 113] width 15 height 15
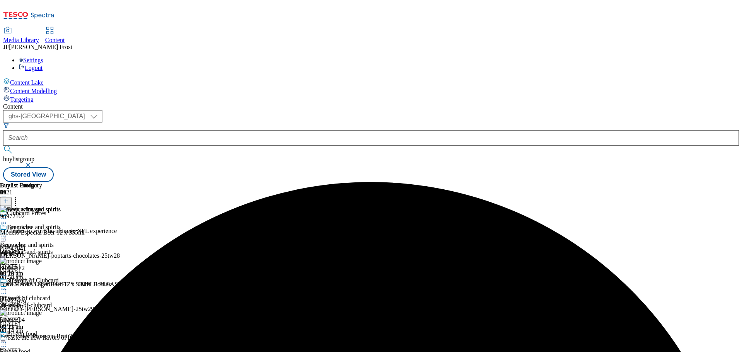
click at [8, 232] on icon at bounding box center [4, 236] width 8 height 8
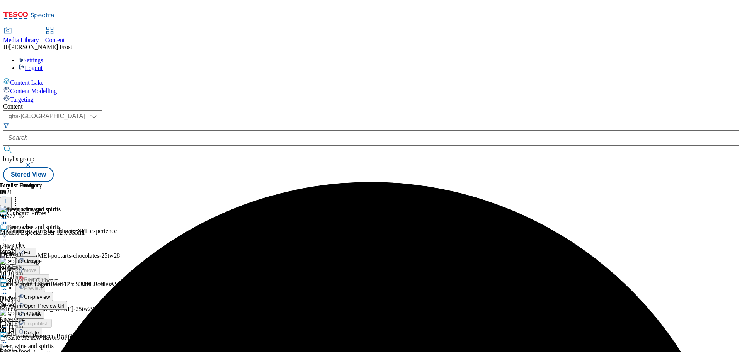
click at [41, 312] on span "Publish" at bounding box center [32, 315] width 17 height 6
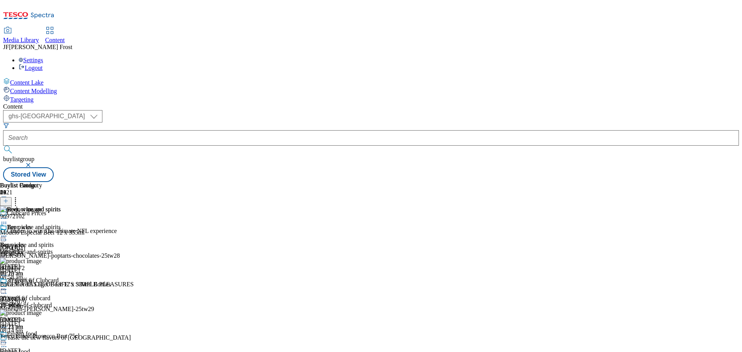
scroll to position [541, 0]
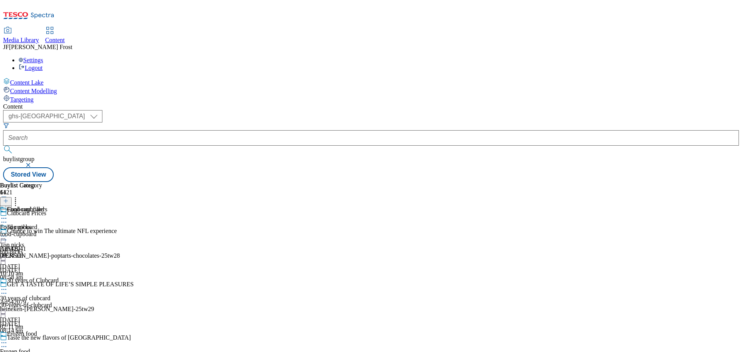
click at [44, 206] on div "Food cupboard Food cupboard food-cupboard [DATE] 09:24 am" at bounding box center [22, 232] width 44 height 53
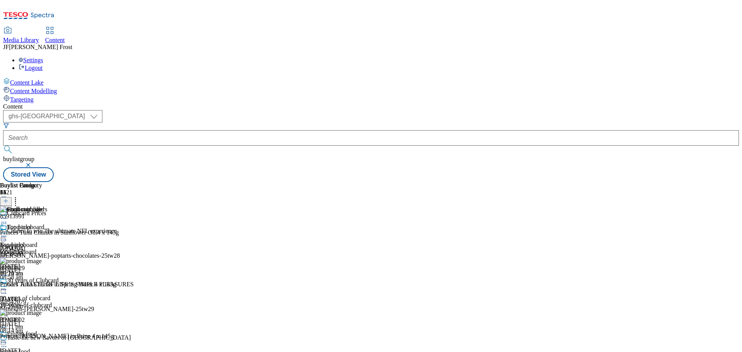
click at [8, 232] on icon at bounding box center [4, 236] width 8 height 8
click at [49, 321] on span "Un-publish" at bounding box center [36, 324] width 25 height 6
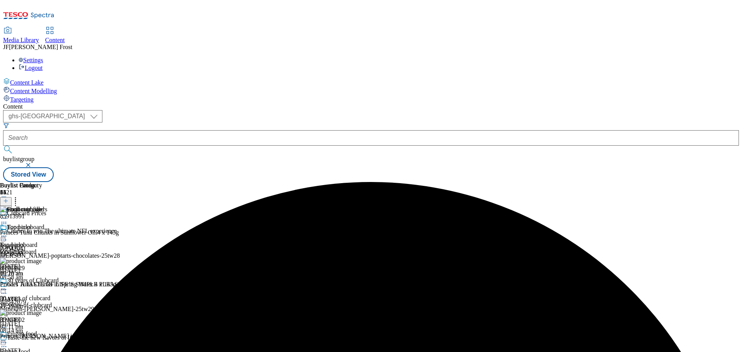
click at [8, 232] on icon at bounding box center [4, 236] width 8 height 8
click at [50, 294] on span "Un-preview" at bounding box center [37, 297] width 26 height 6
click at [19, 196] on icon at bounding box center [16, 200] width 8 height 8
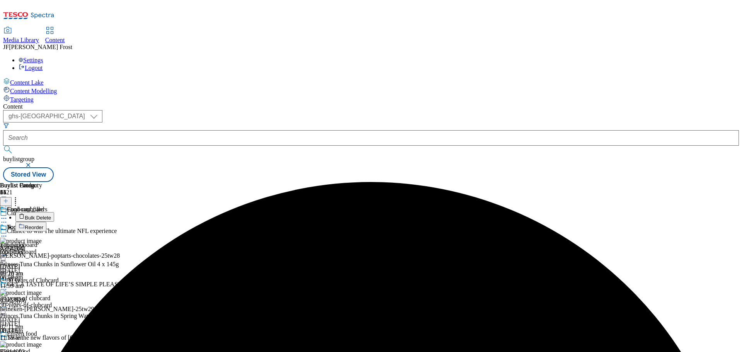
click at [54, 212] on button "Bulk Delete" at bounding box center [34, 217] width 39 height 10
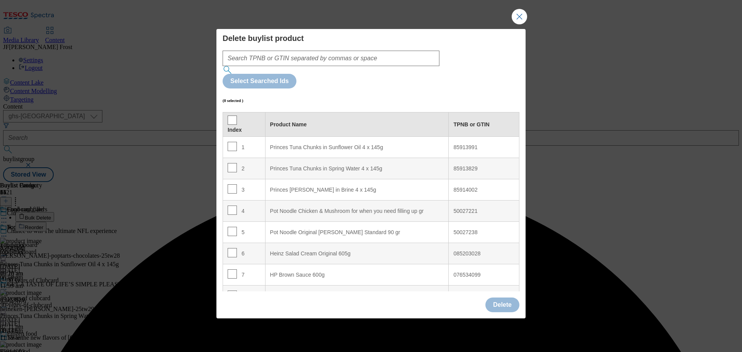
click at [226, 112] on th "Index" at bounding box center [244, 124] width 43 height 24
click at [231, 116] on input "Modal" at bounding box center [232, 120] width 9 height 9
checkbox input "true"
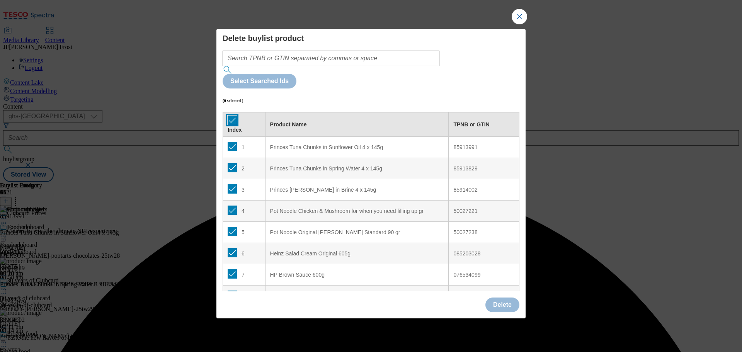
checkbox input "true"
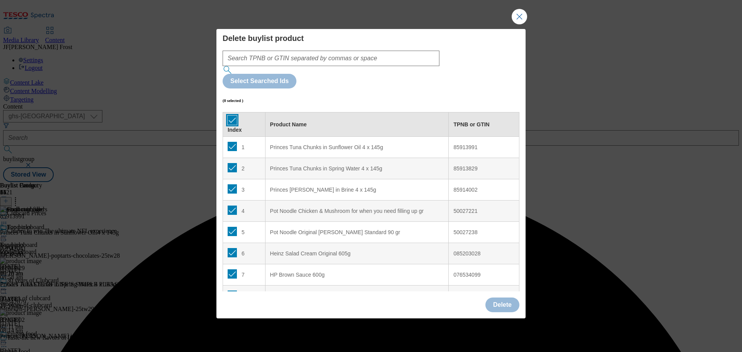
checkbox input "true"
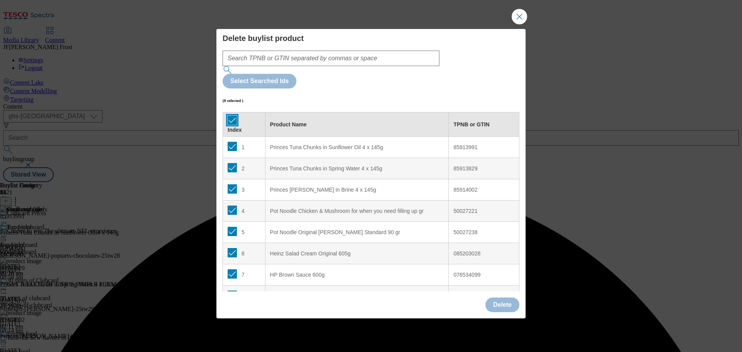
checkbox input "true"
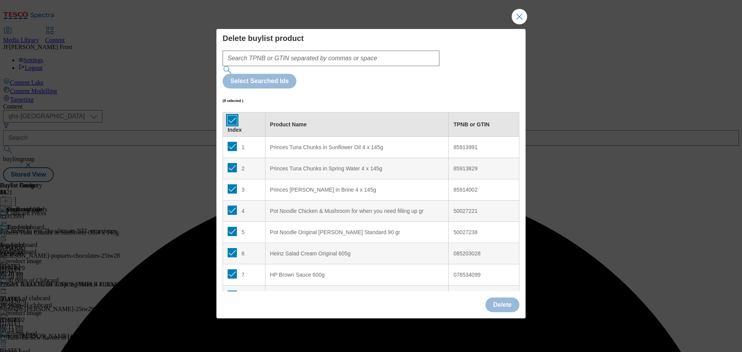
checkbox input "true"
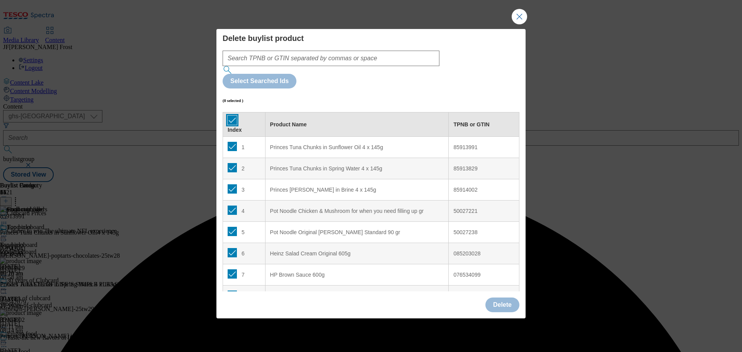
checkbox input "true"
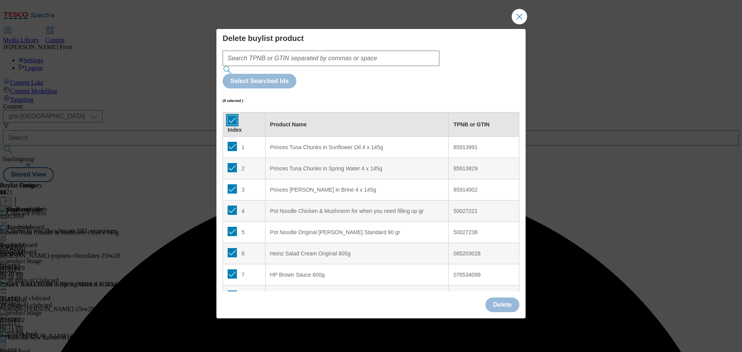
checkbox input "true"
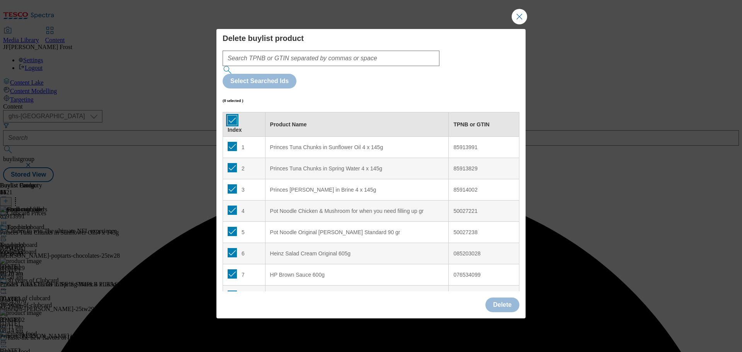
checkbox input "true"
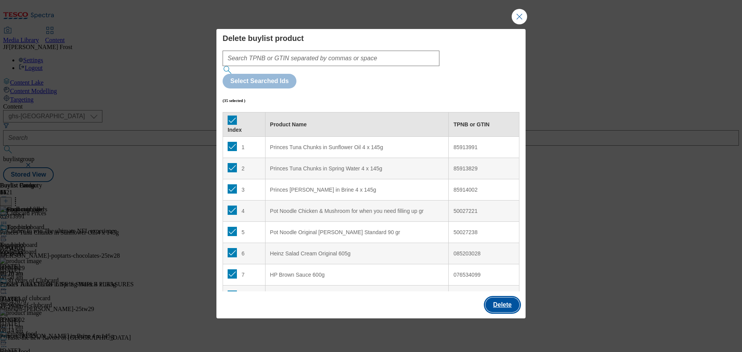
click at [509, 298] on button "Delete" at bounding box center [502, 305] width 34 height 15
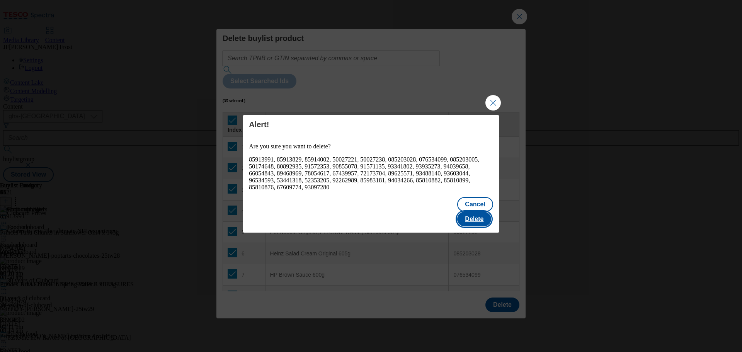
click at [485, 214] on button "Delete" at bounding box center [474, 219] width 34 height 15
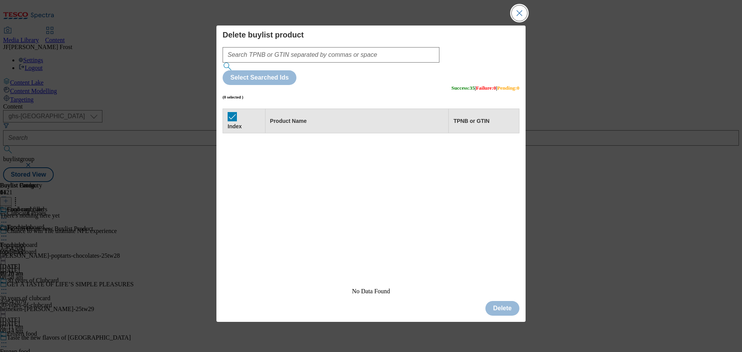
click at [520, 21] on button "Close Modal" at bounding box center [519, 12] width 15 height 15
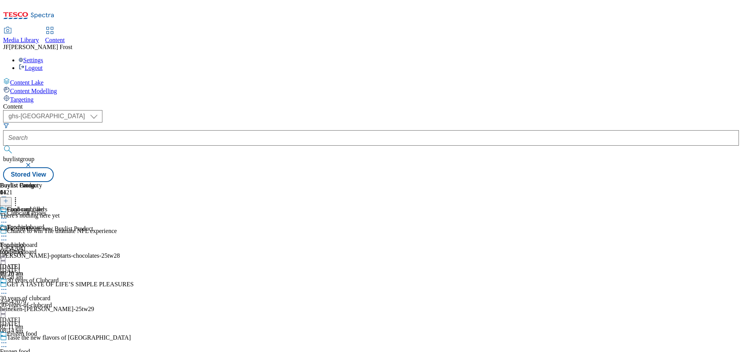
click at [8, 232] on icon at bounding box center [4, 236] width 8 height 8
drag, startPoint x: 627, startPoint y: 140, endPoint x: 628, endPoint y: 135, distance: 4.9
click at [93, 212] on div "There's nothing here yet Click + to create new Buylist Product" at bounding box center [46, 222] width 93 height 20
click at [8, 201] on line at bounding box center [6, 201] width 4 height 0
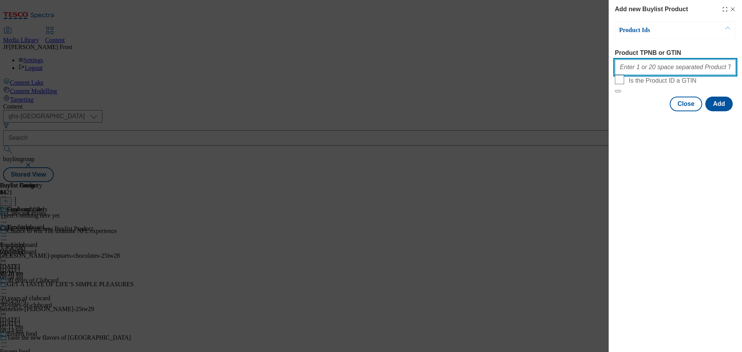
click at [637, 72] on input "Product TPNB or GTIN" at bounding box center [675, 67] width 121 height 15
paste input "54960664 50771681 76422151 76724393 90605058 87896816 92912313 96812293 9698240…"
type input "54960664 50771681 76422151 76724393 90605058 87896816 92912313 96812293 9698240…"
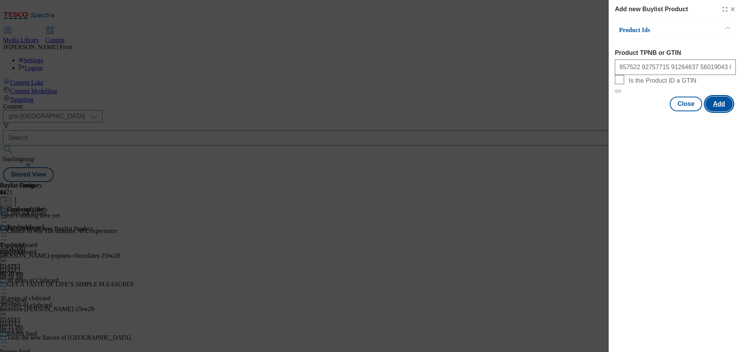
click at [717, 111] on button "Add" at bounding box center [718, 104] width 27 height 15
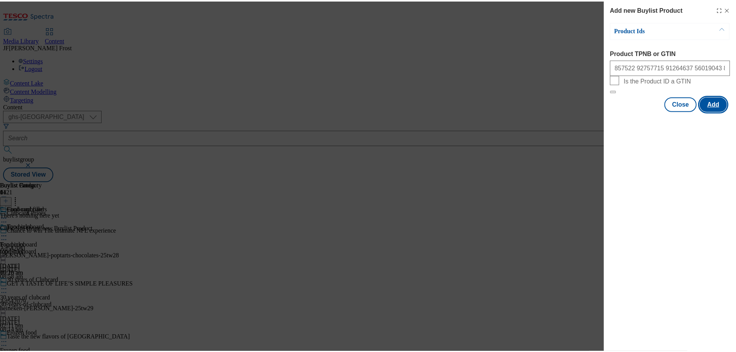
scroll to position [0, 0]
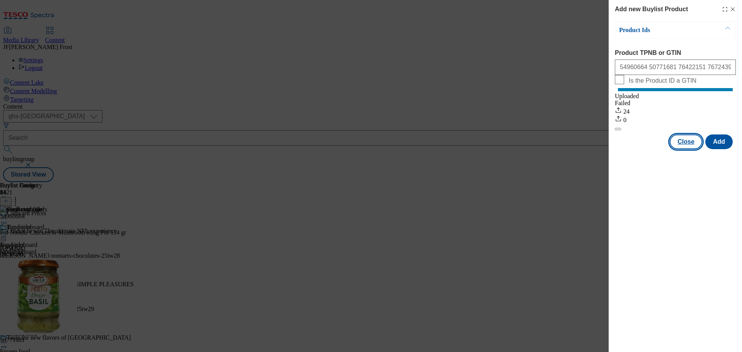
click at [691, 149] on button "Close" at bounding box center [686, 142] width 32 height 15
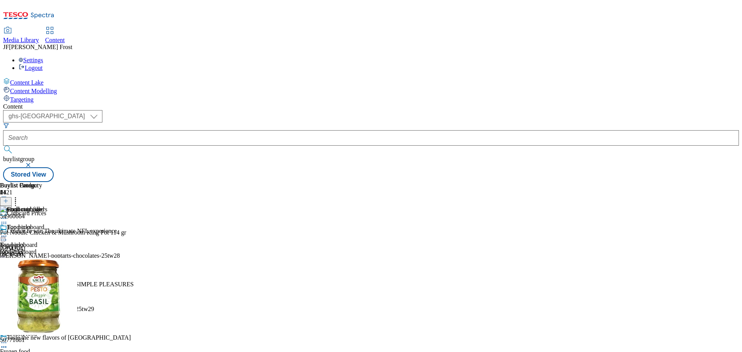
click at [9, 198] on icon at bounding box center [5, 200] width 5 height 5
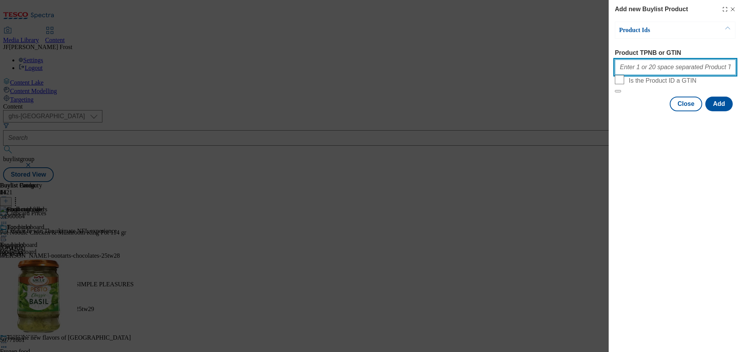
click at [650, 64] on input "Product TPNB or GTIN" at bounding box center [675, 67] width 121 height 15
paste input "89955632 90609532"
type input "89955632 90609532"
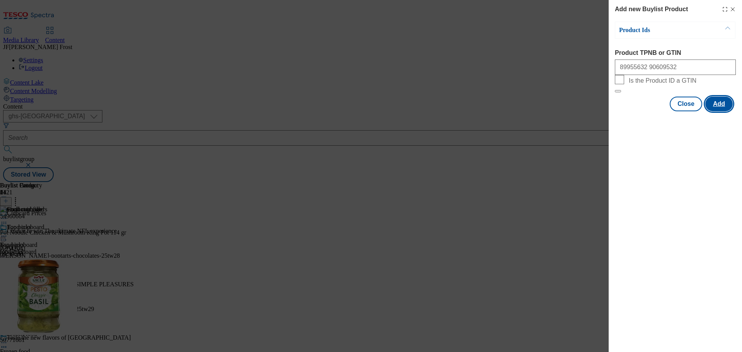
click at [724, 111] on button "Add" at bounding box center [718, 104] width 27 height 15
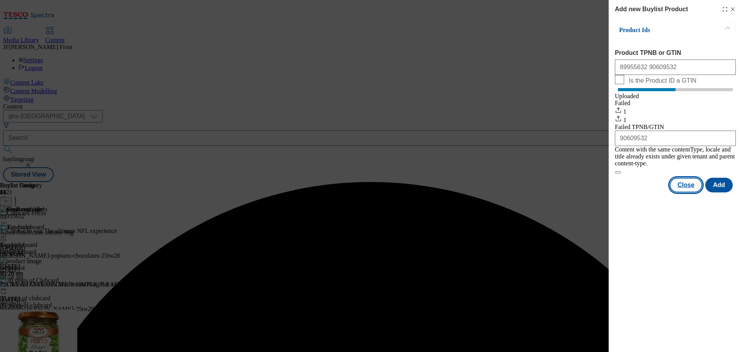
click at [688, 185] on button "Close" at bounding box center [686, 185] width 32 height 15
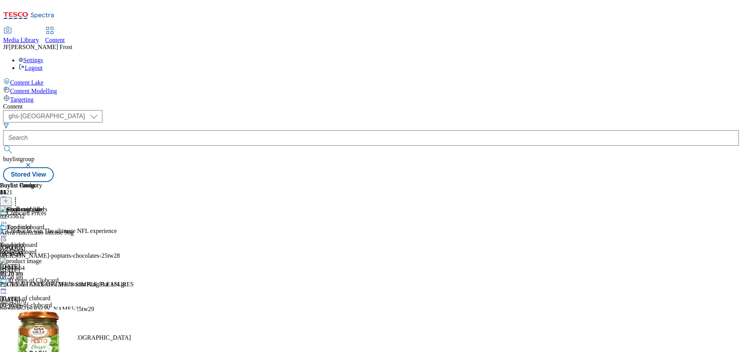
click at [19, 196] on icon at bounding box center [16, 200] width 8 height 8
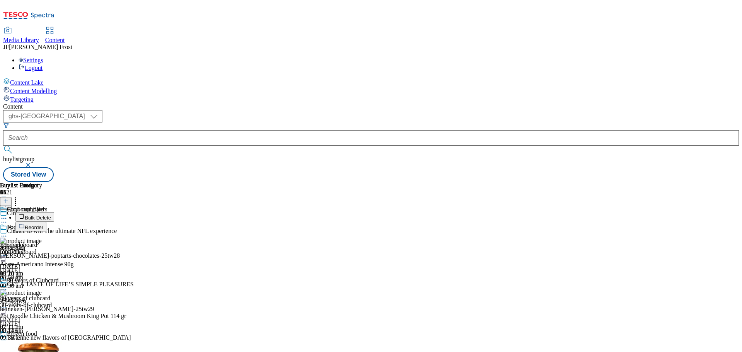
click at [46, 222] on button "Reorder" at bounding box center [30, 227] width 31 height 10
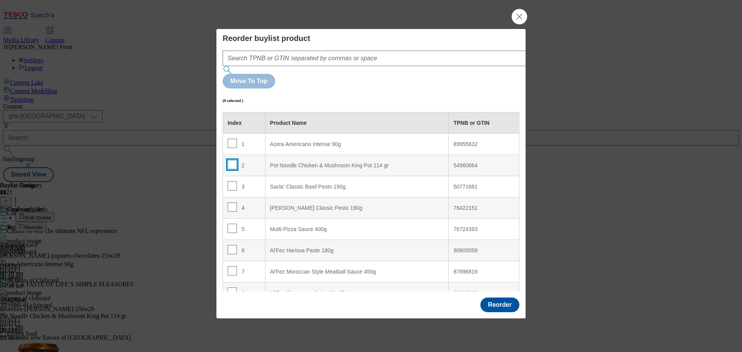
click at [230, 160] on input "Modal" at bounding box center [232, 164] width 9 height 9
checkbox input "true"
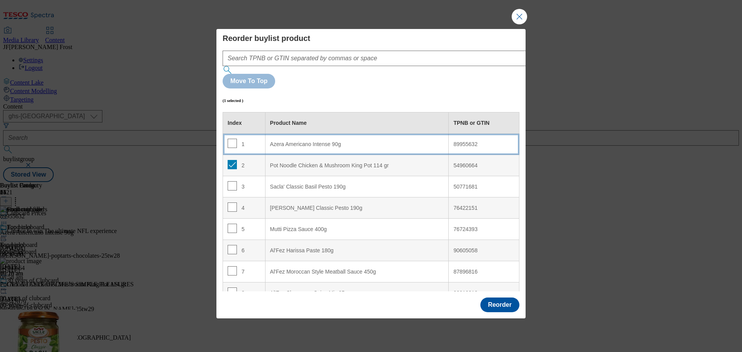
click at [319, 134] on 90g "Azera Americano Intense 90g" at bounding box center [357, 144] width 184 height 21
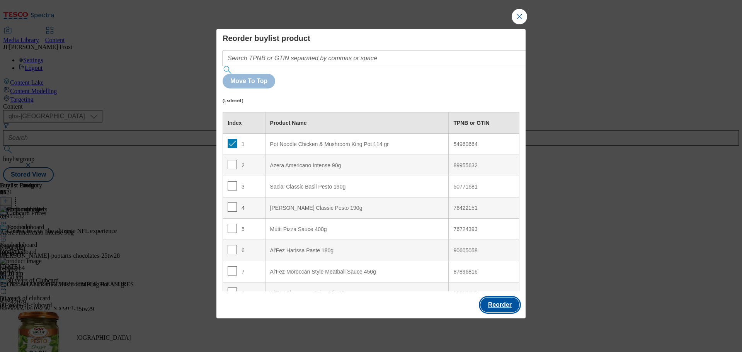
click at [499, 298] on button "Reorder" at bounding box center [499, 305] width 39 height 15
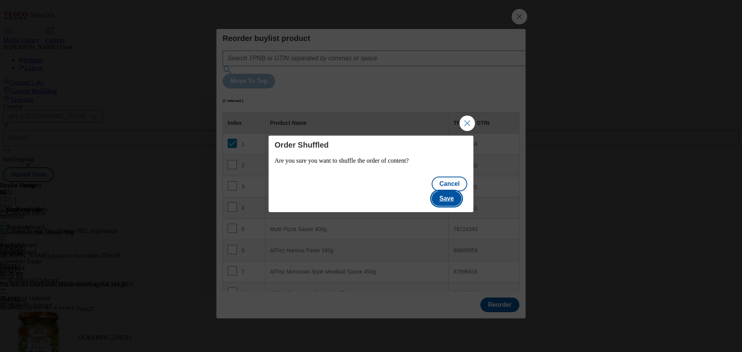
click at [454, 192] on button "Save" at bounding box center [447, 198] width 30 height 15
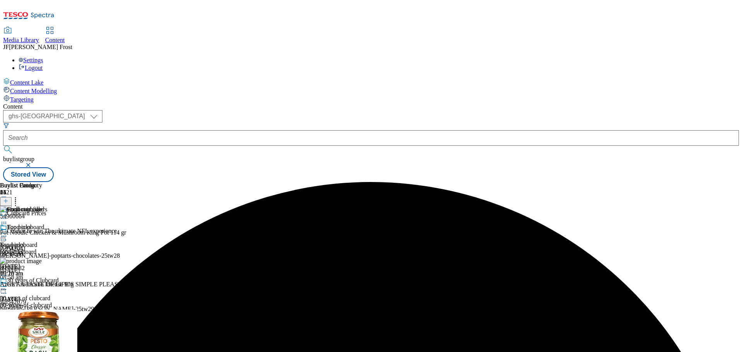
click at [8, 232] on icon at bounding box center [4, 236] width 8 height 8
click at [42, 285] on span "Preview" at bounding box center [33, 288] width 18 height 6
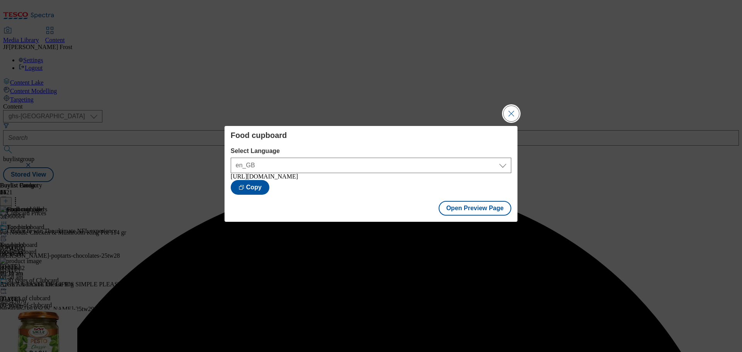
click at [514, 108] on button "Close Modal" at bounding box center [511, 113] width 15 height 15
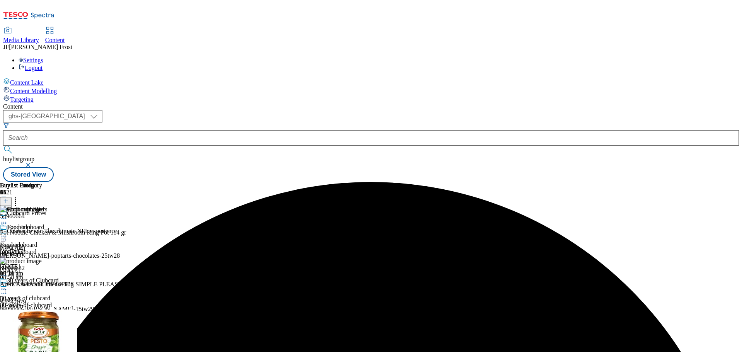
click at [8, 232] on icon at bounding box center [4, 236] width 8 height 8
click at [41, 312] on span "Publish" at bounding box center [32, 315] width 17 height 6
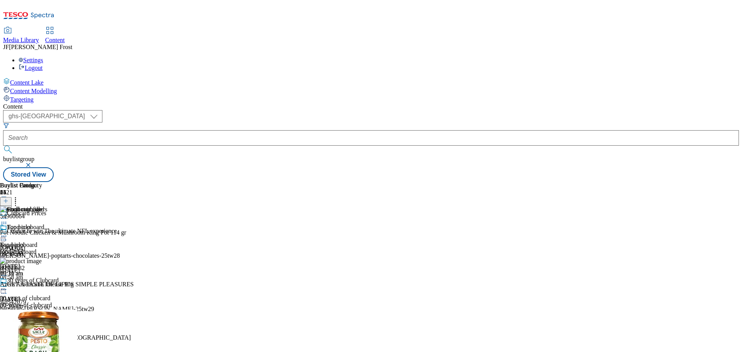
click at [8, 232] on icon at bounding box center [4, 236] width 8 height 8
click at [727, 57] on div "Settings Logout" at bounding box center [371, 64] width 736 height 15
click at [43, 65] on link "Logout" at bounding box center [31, 68] width 24 height 7
